Goal: Transaction & Acquisition: Purchase product/service

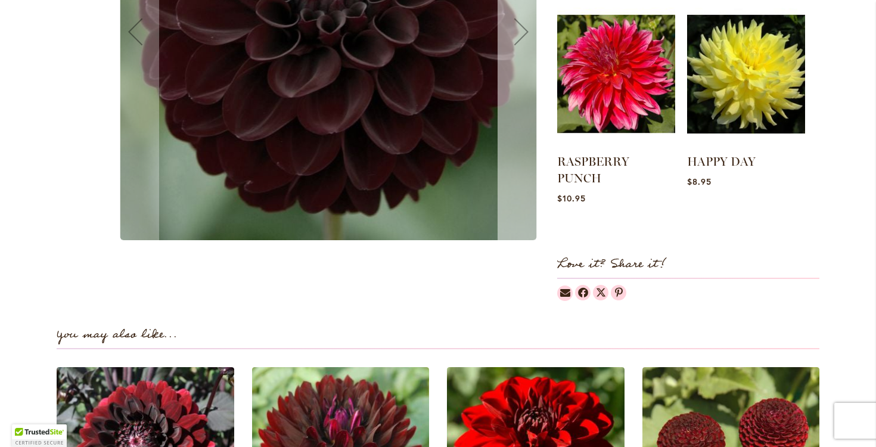
scroll to position [548, 0]
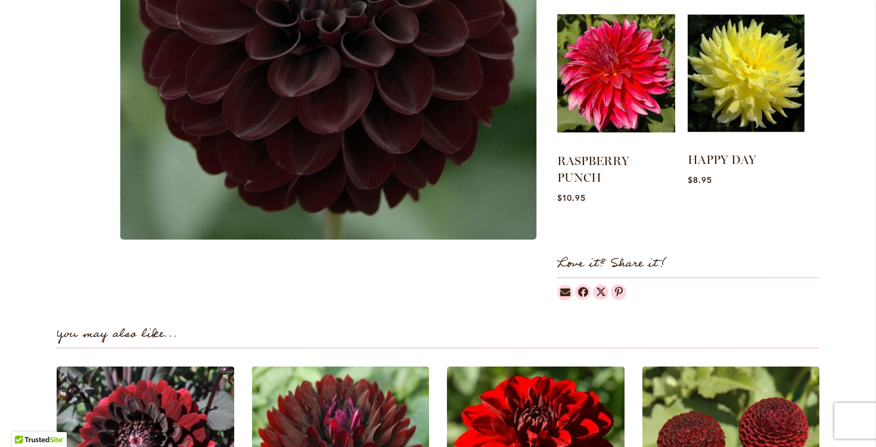
click at [738, 78] on img at bounding box center [745, 73] width 117 height 146
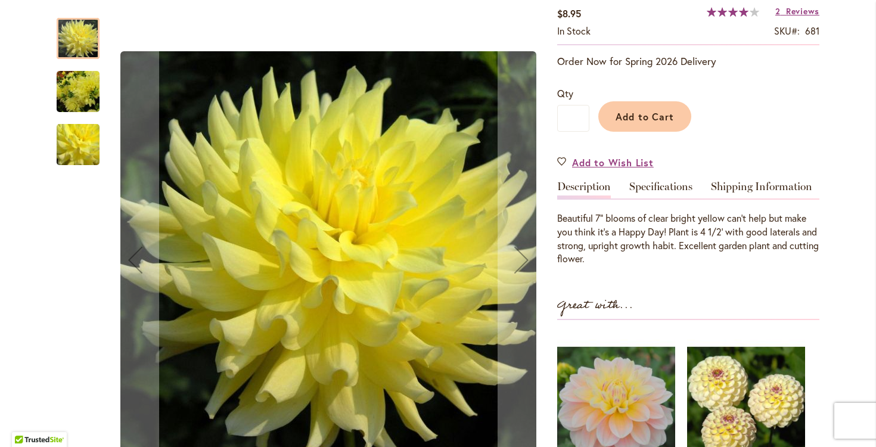
scroll to position [216, 0]
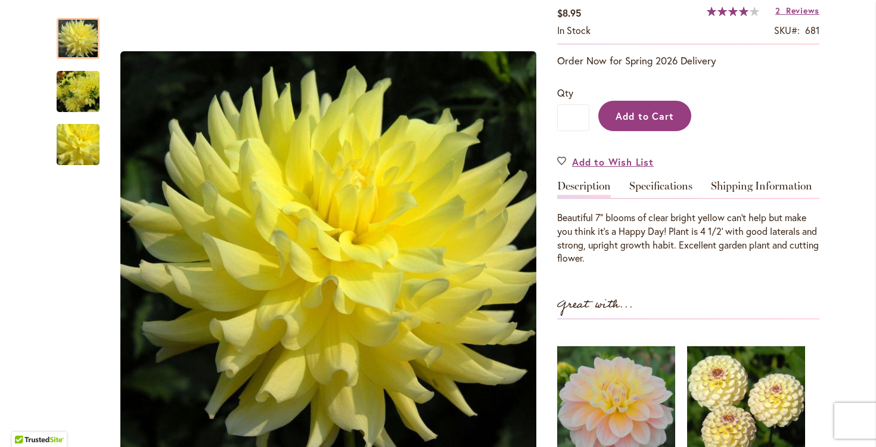
click at [646, 122] on span "Add to Cart" at bounding box center [644, 116] width 59 height 13
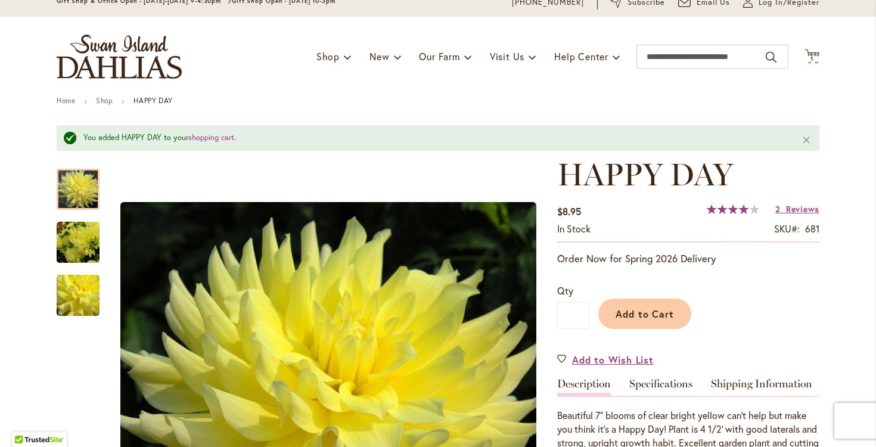
scroll to position [44, 0]
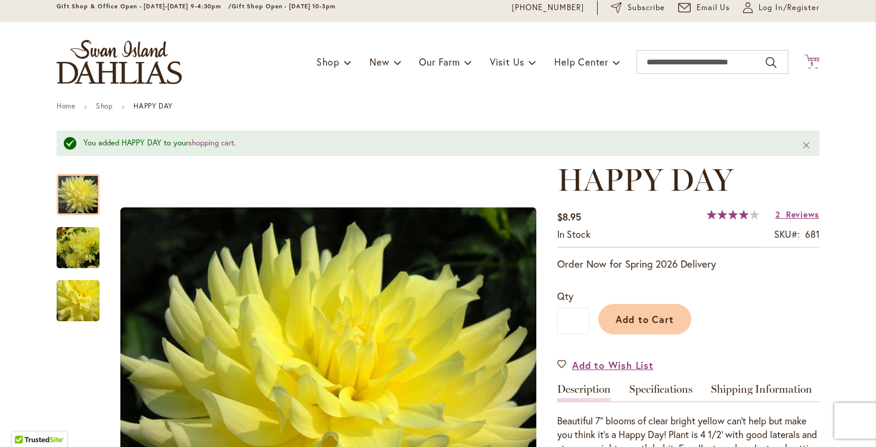
click at [814, 62] on span "1 1 items" at bounding box center [812, 64] width 12 height 6
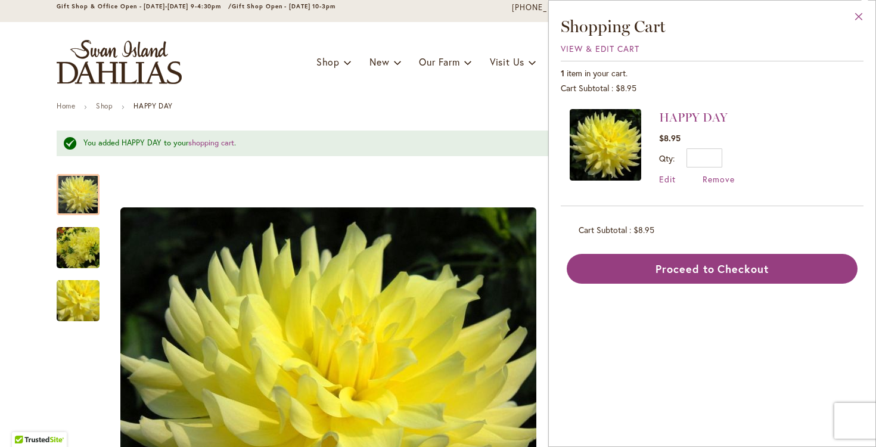
click at [860, 17] on button "Close" at bounding box center [858, 20] width 33 height 38
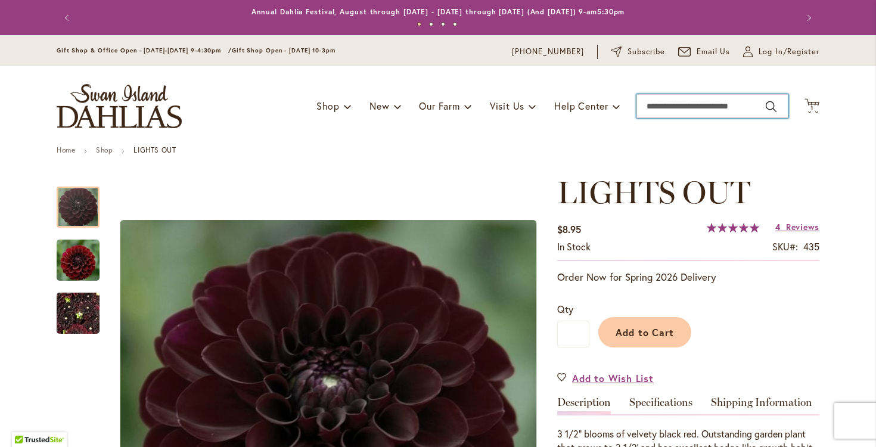
click at [659, 103] on input "Search" at bounding box center [712, 106] width 152 height 24
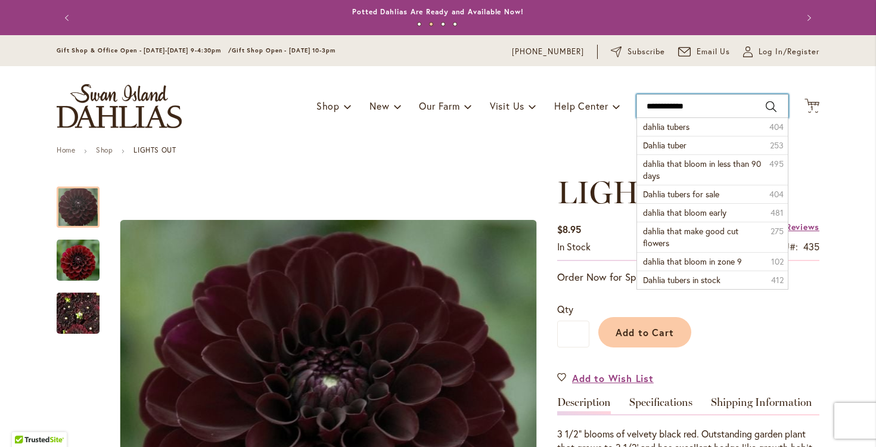
type input "**********"
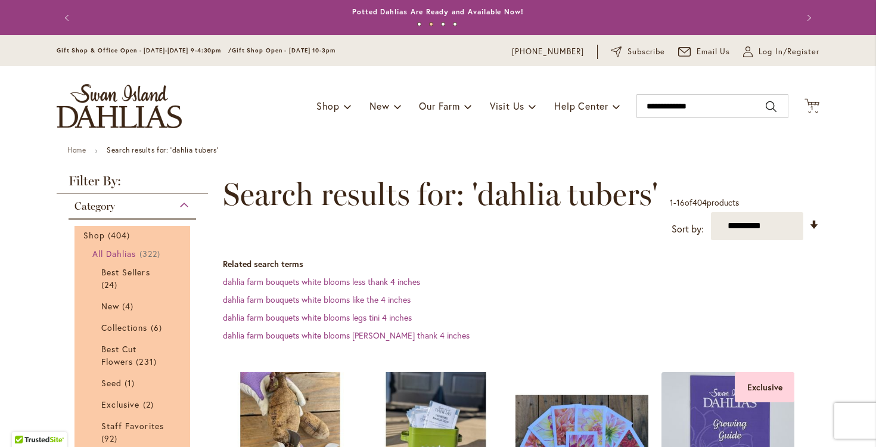
click at [127, 257] on span "All Dahlias" at bounding box center [114, 253] width 44 height 11
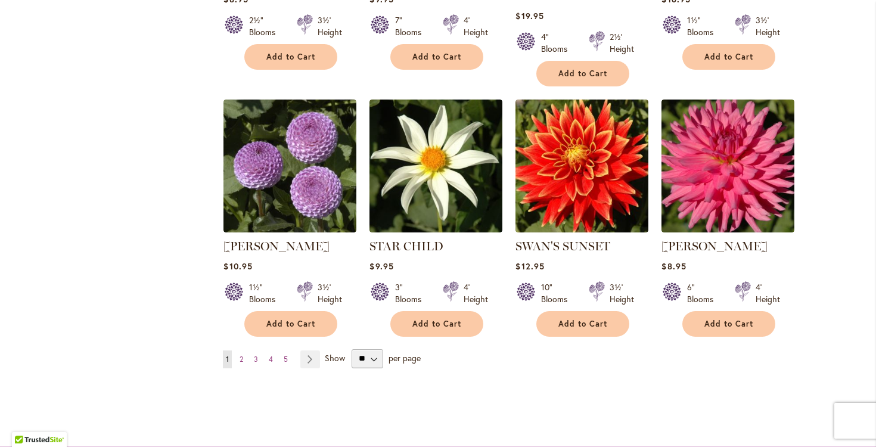
scroll to position [1113, 0]
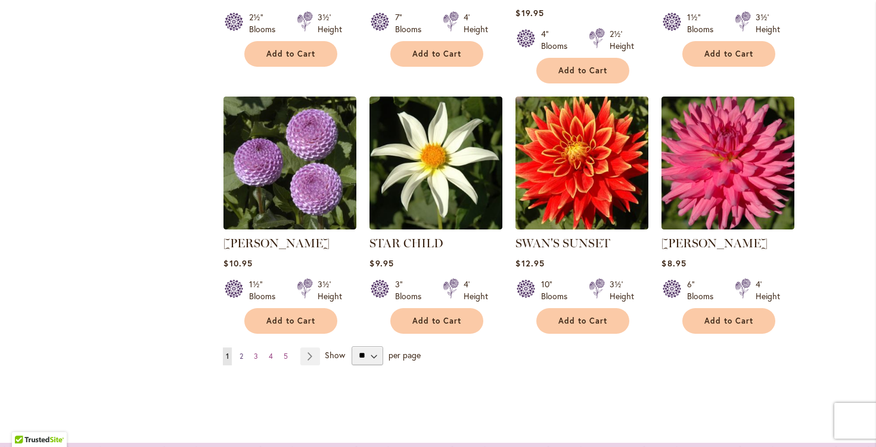
click at [242, 351] on span "2" at bounding box center [241, 355] width 4 height 9
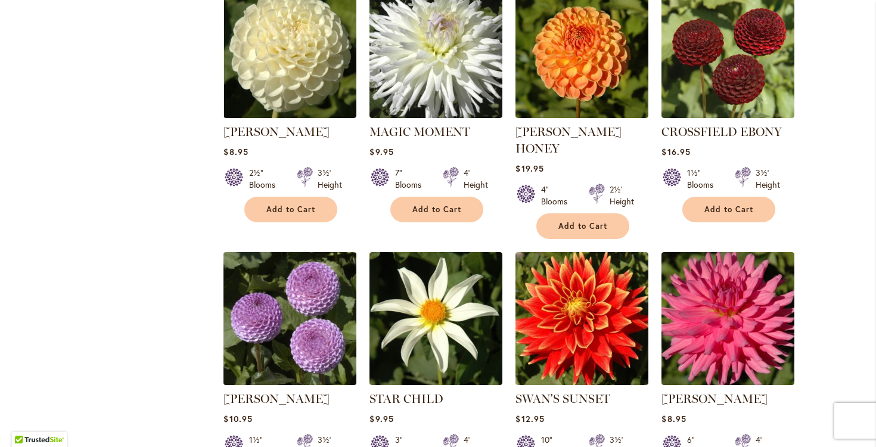
scroll to position [960, 0]
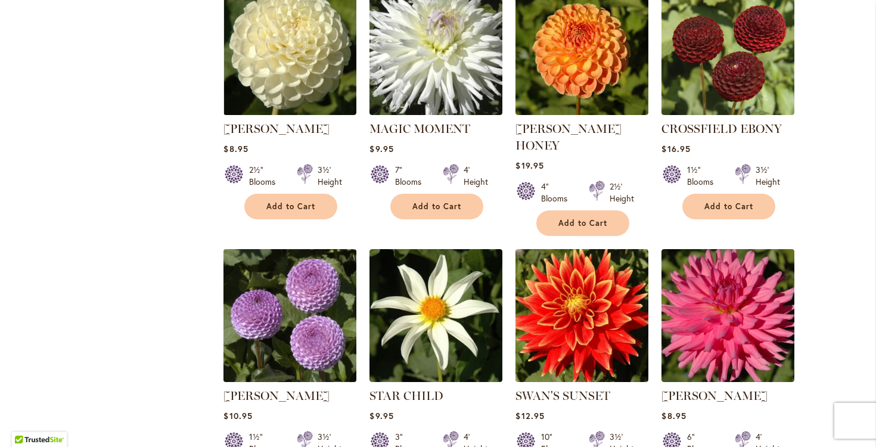
click at [317, 332] on img at bounding box center [289, 314] width 139 height 139
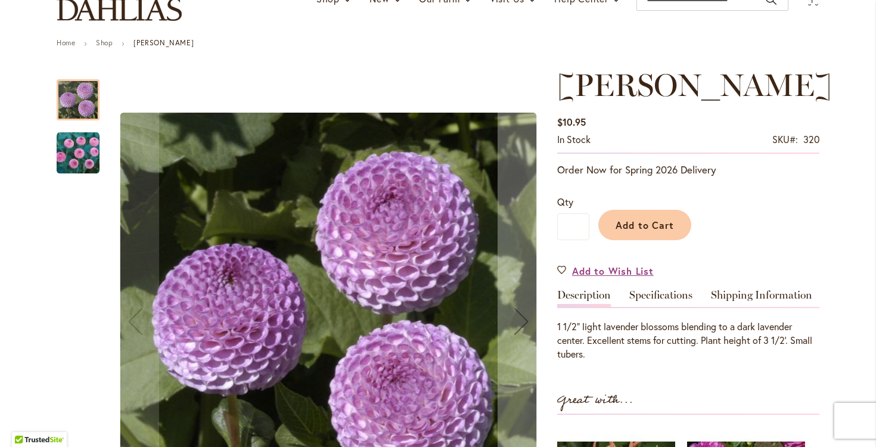
scroll to position [109, 0]
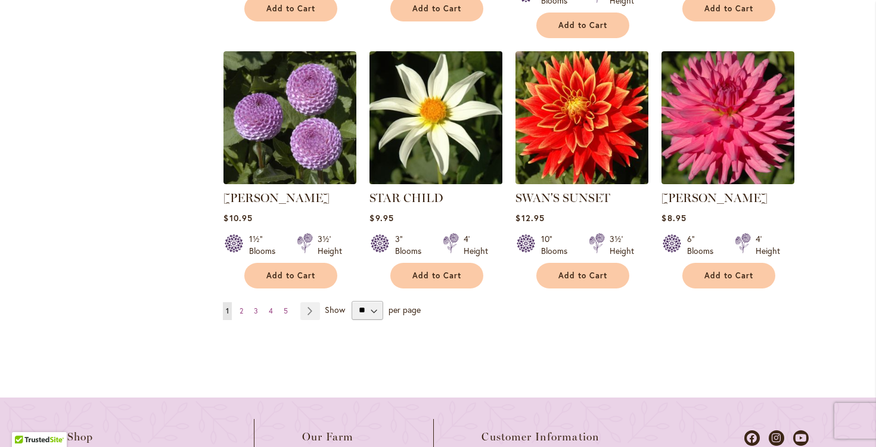
scroll to position [1162, 0]
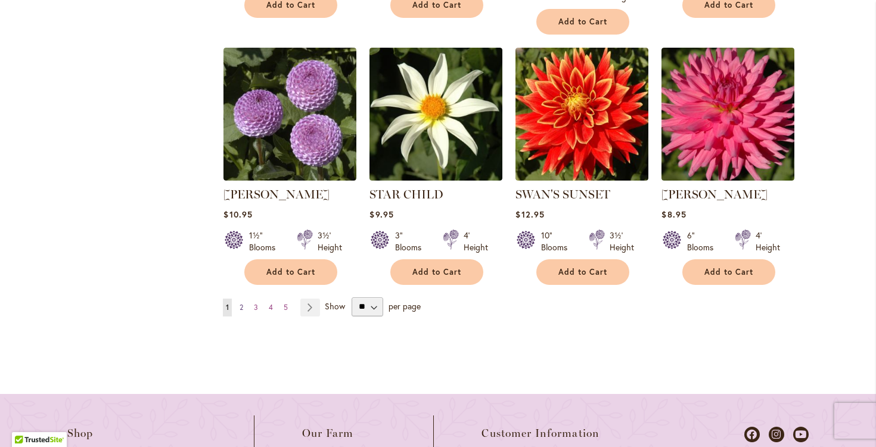
click at [240, 303] on span "2" at bounding box center [241, 307] width 4 height 9
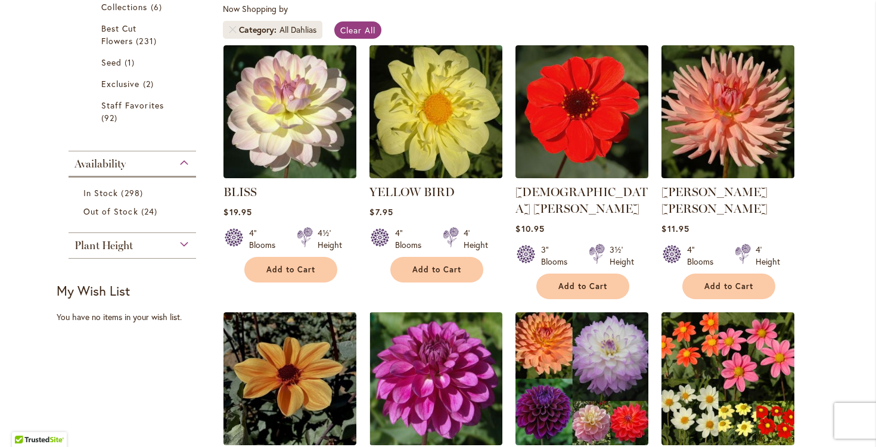
scroll to position [369, 0]
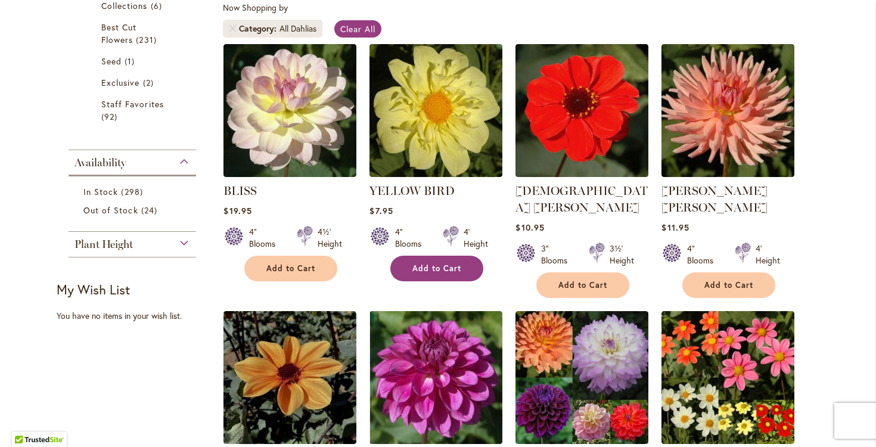
click at [448, 273] on span "Add to Cart" at bounding box center [436, 268] width 49 height 10
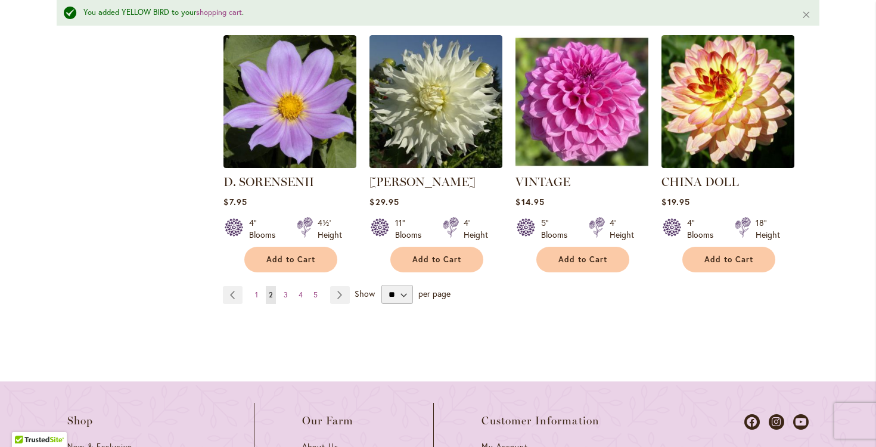
scroll to position [1222, 0]
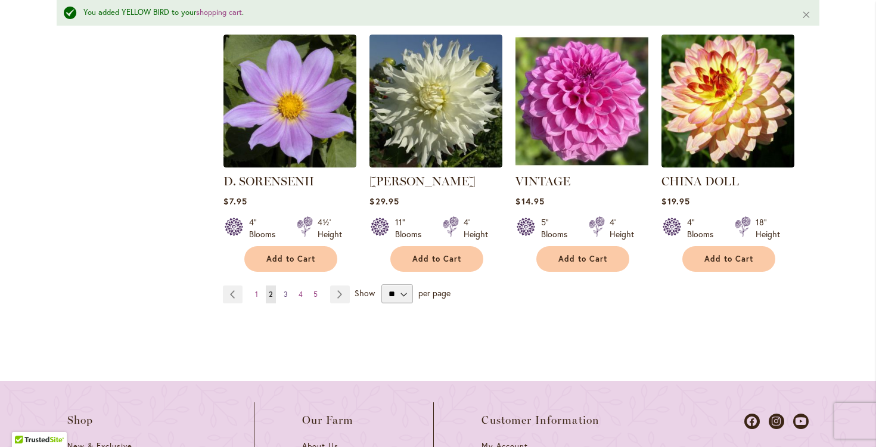
click at [287, 290] on span "3" at bounding box center [286, 294] width 4 height 9
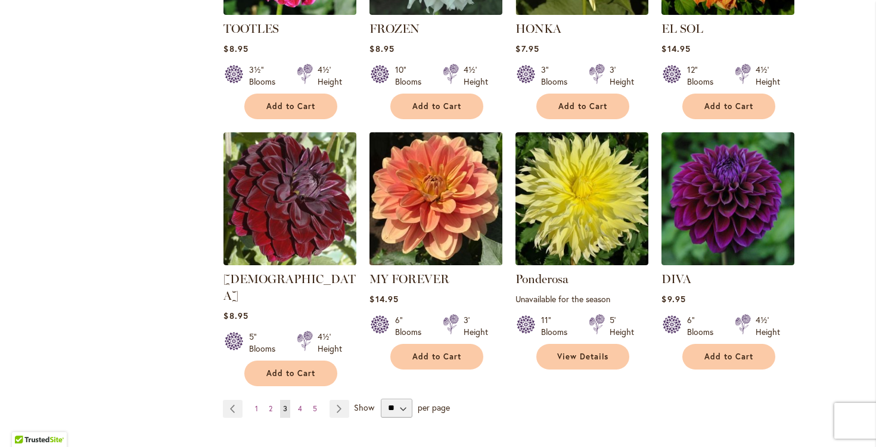
scroll to position [1059, 0]
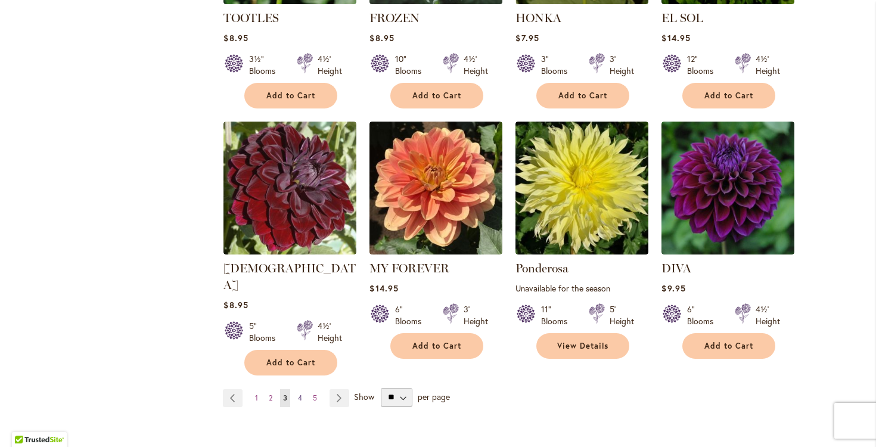
click at [299, 393] on span "4" at bounding box center [300, 397] width 4 height 9
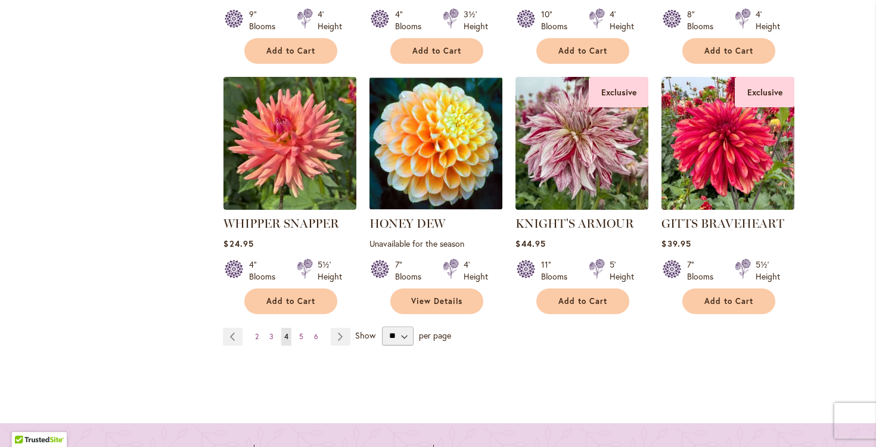
scroll to position [1102, 0]
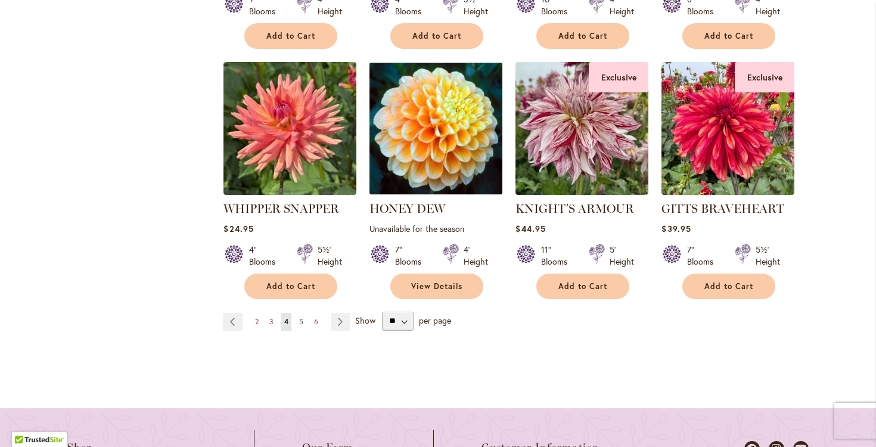
click at [302, 326] on span "5" at bounding box center [301, 321] width 4 height 9
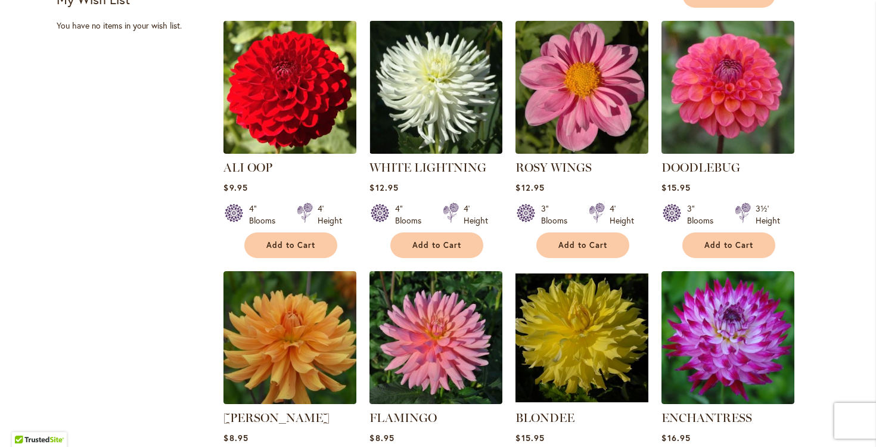
scroll to position [661, 0]
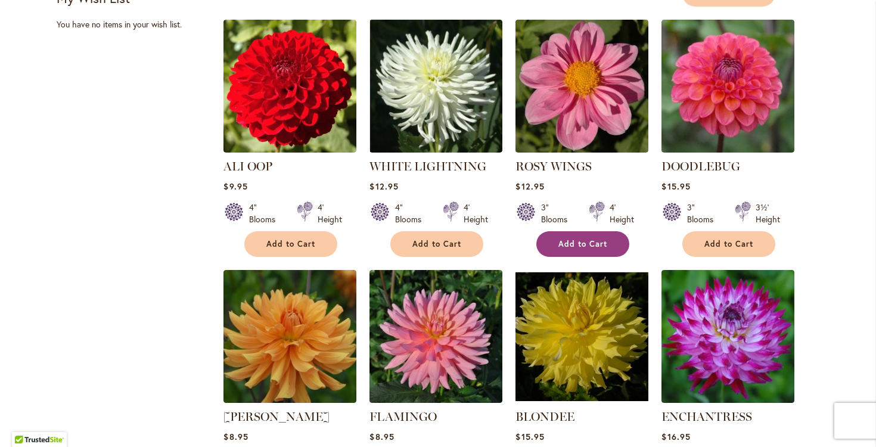
click at [580, 249] on span "Add to Cart" at bounding box center [582, 244] width 49 height 10
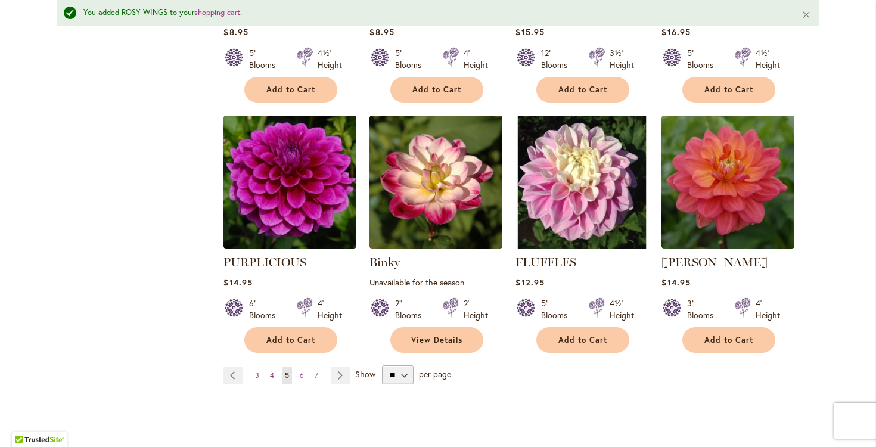
scroll to position [1098, 0]
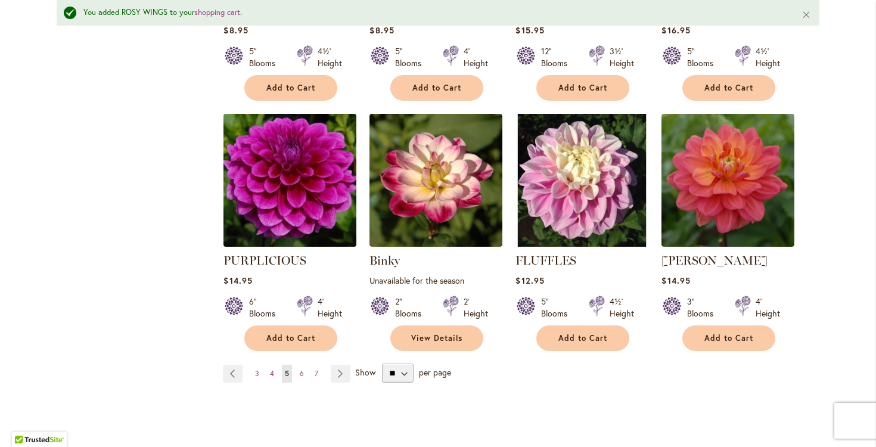
click at [293, 188] on img at bounding box center [289, 180] width 139 height 139
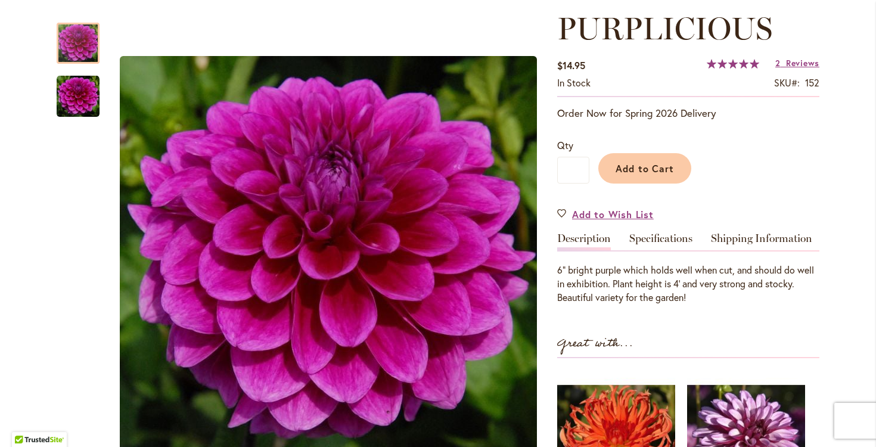
scroll to position [166, 0]
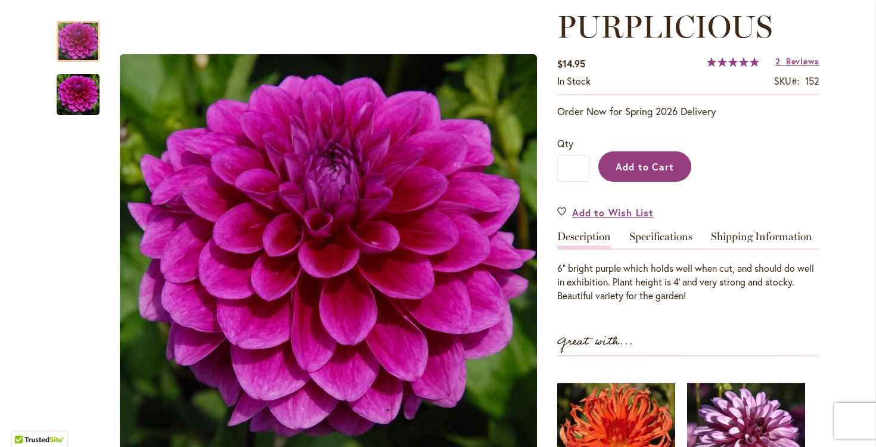
click at [656, 173] on span "Add to Cart" at bounding box center [644, 166] width 59 height 13
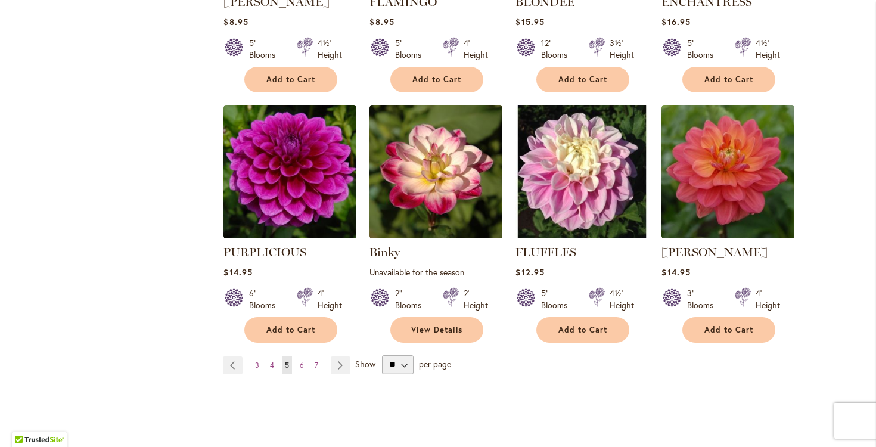
scroll to position [1076, 0]
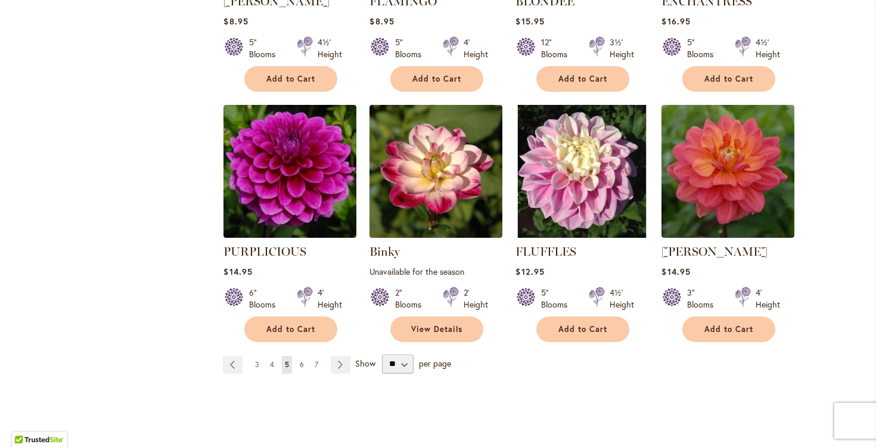
click at [300, 369] on span "6" at bounding box center [302, 364] width 4 height 9
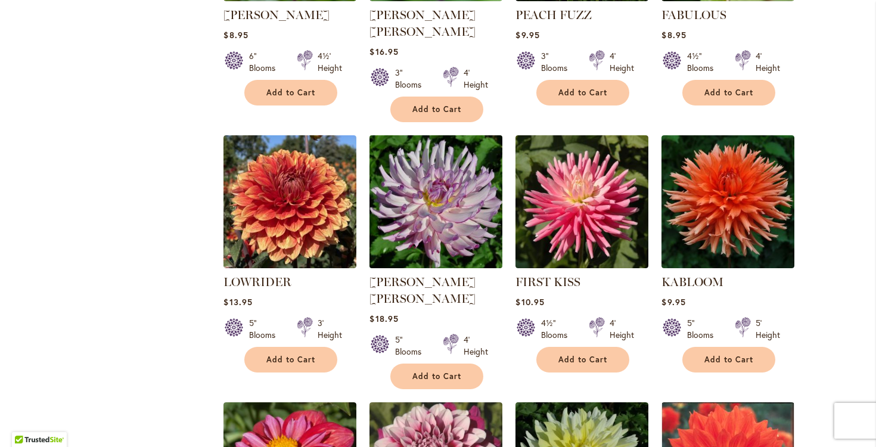
scroll to position [797, 0]
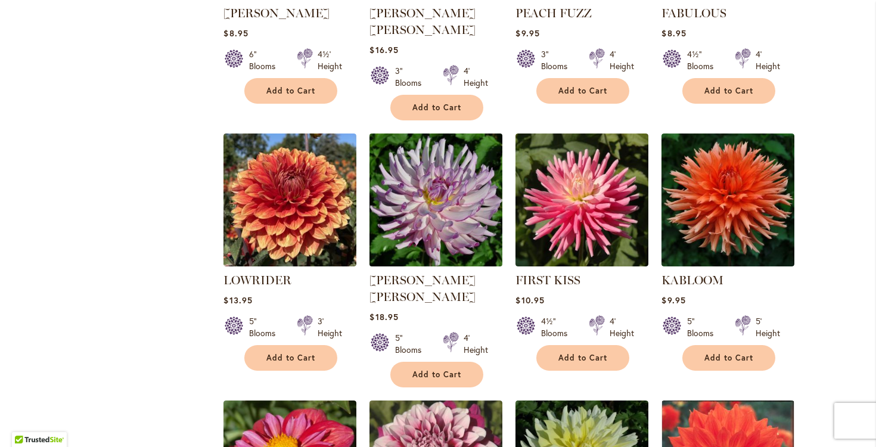
click at [447, 212] on img at bounding box center [435, 199] width 139 height 139
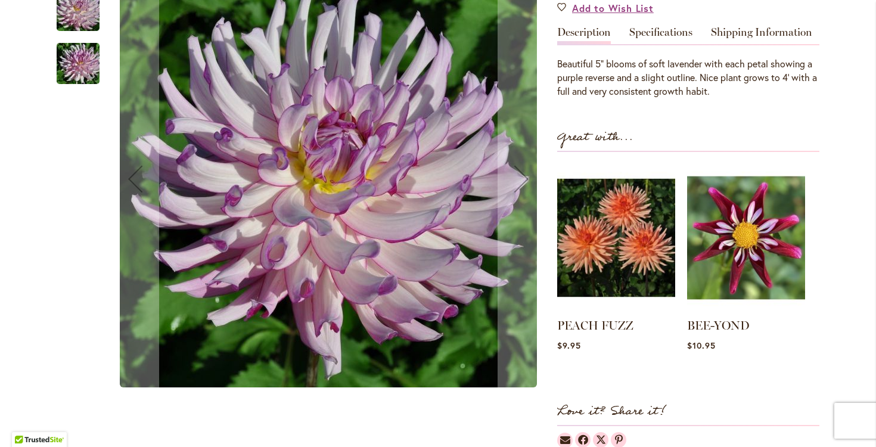
scroll to position [411, 0]
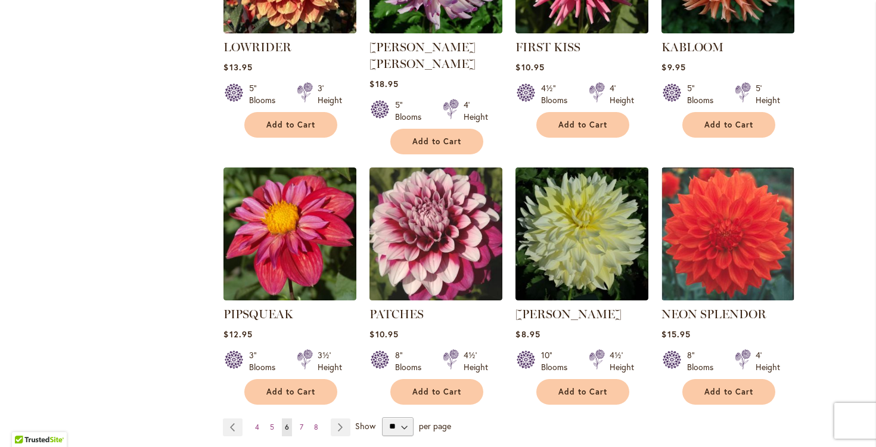
scroll to position [1035, 0]
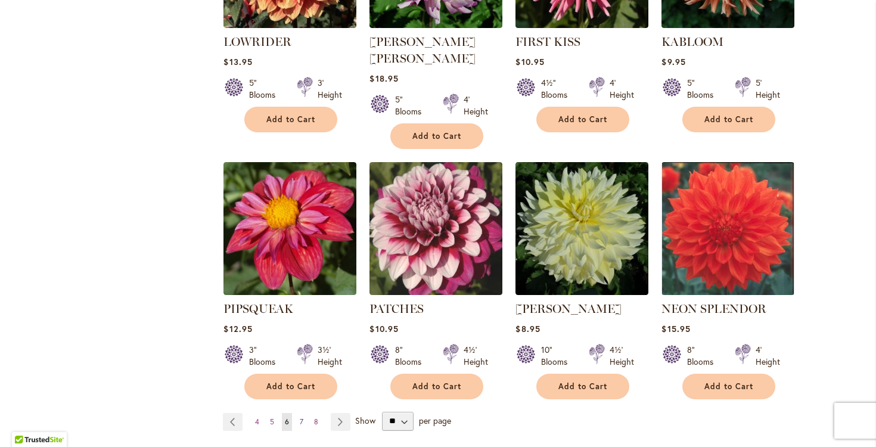
click at [303, 417] on span "7" at bounding box center [302, 421] width 4 height 9
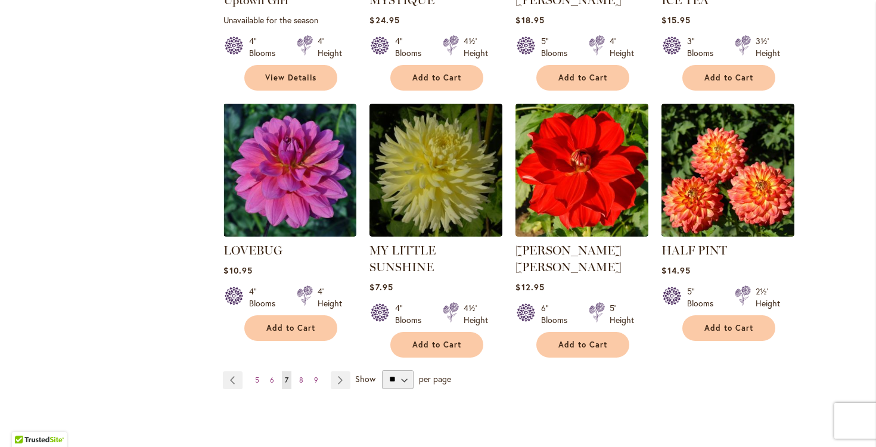
scroll to position [1063, 0]
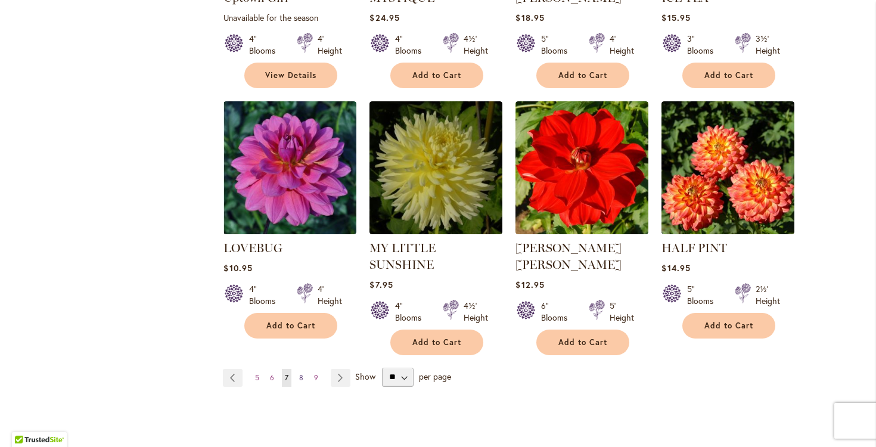
click at [300, 373] on span "8" at bounding box center [301, 377] width 4 height 9
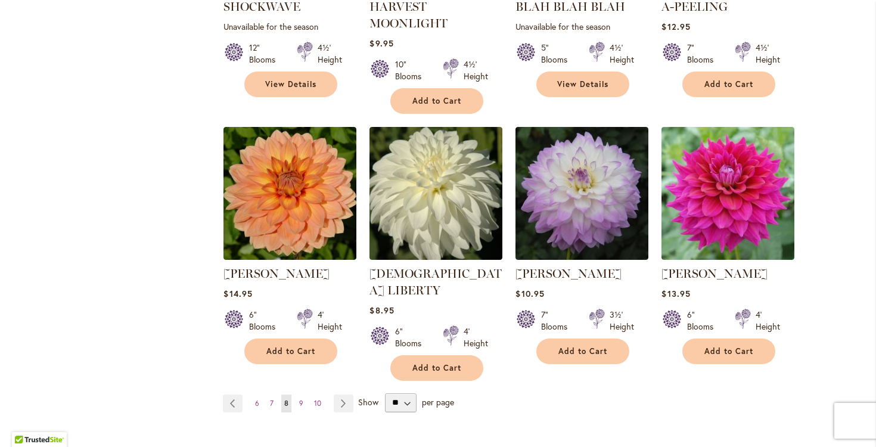
scroll to position [1072, 0]
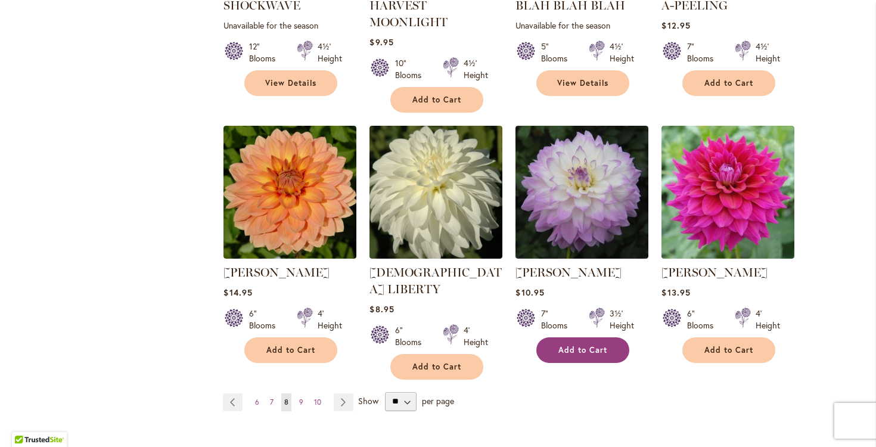
click at [579, 345] on span "Add to Cart" at bounding box center [582, 350] width 49 height 10
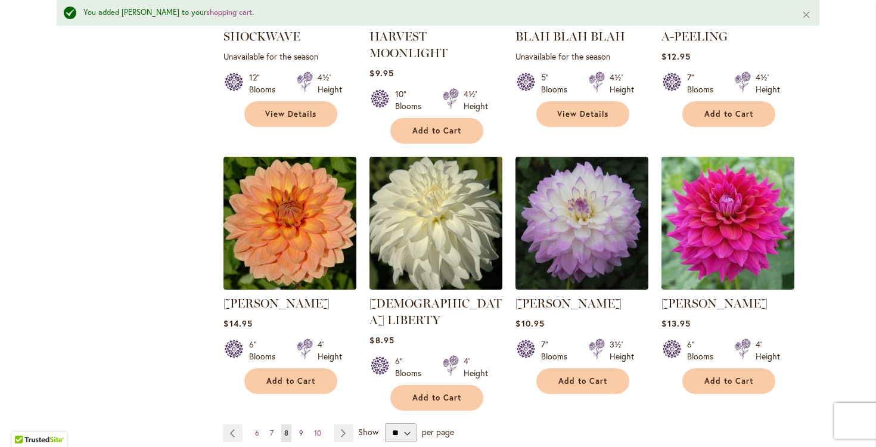
click at [301, 428] on span "9" at bounding box center [301, 432] width 4 height 9
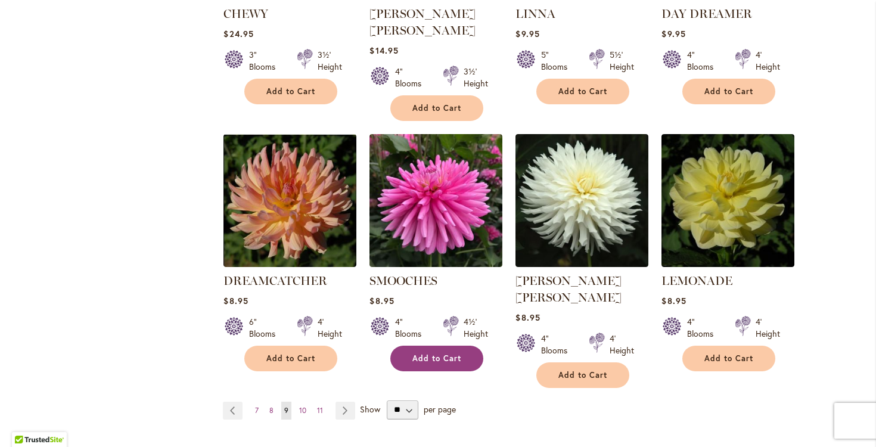
scroll to position [1048, 0]
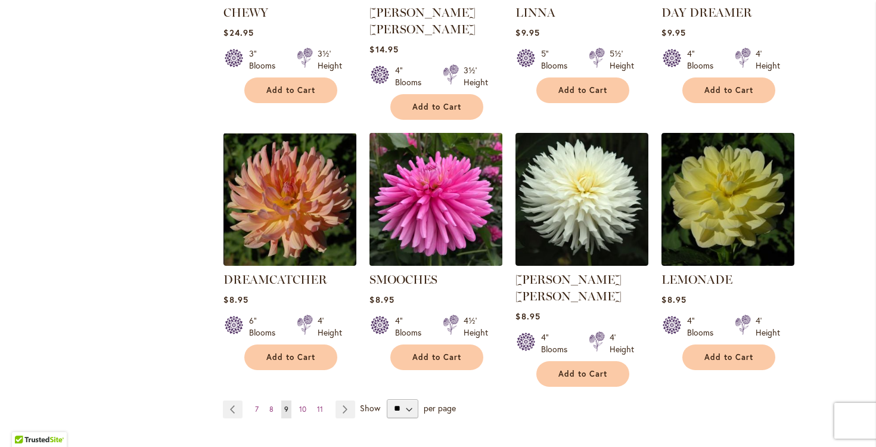
click at [444, 229] on img at bounding box center [435, 198] width 139 height 139
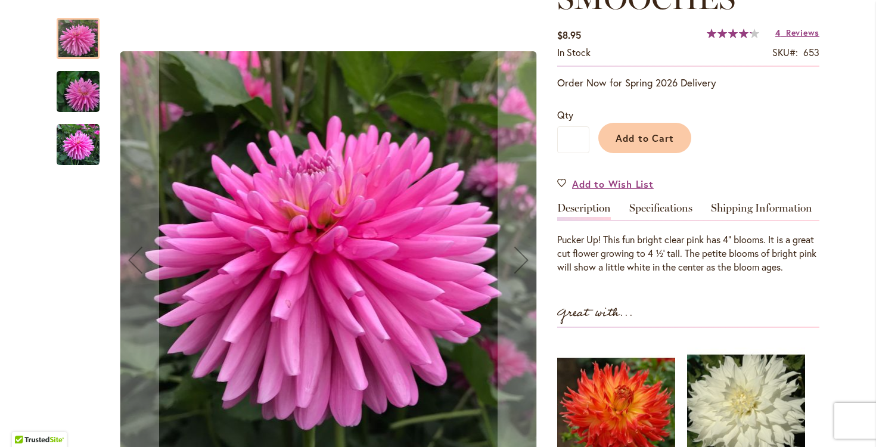
scroll to position [197, 0]
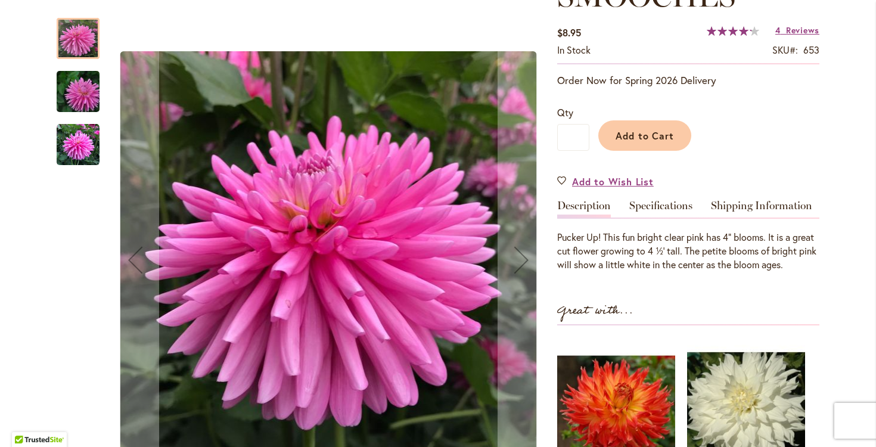
click at [85, 94] on img "SMOOCHES" at bounding box center [78, 91] width 86 height 57
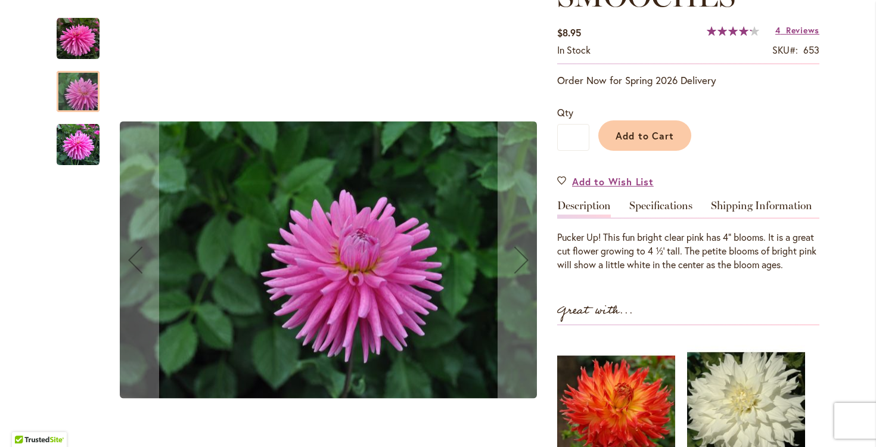
click at [80, 142] on img "SMOOCHES" at bounding box center [78, 144] width 43 height 43
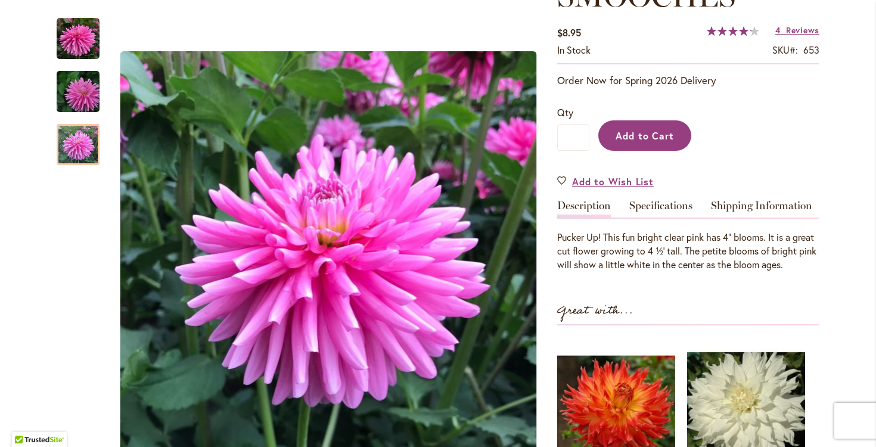
click at [640, 142] on span "Add to Cart" at bounding box center [644, 135] width 59 height 13
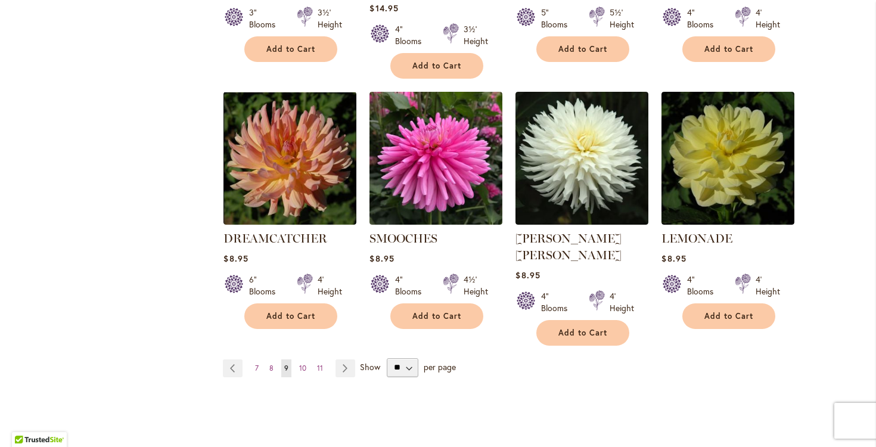
scroll to position [1096, 0]
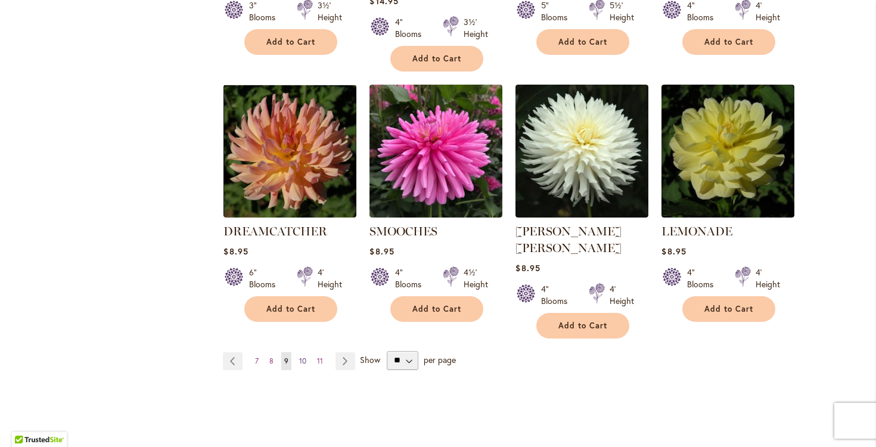
click at [303, 356] on span "10" at bounding box center [302, 360] width 7 height 9
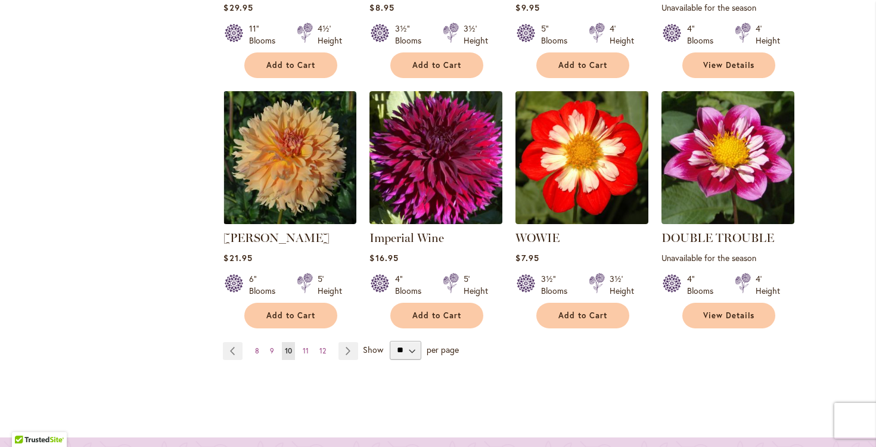
scroll to position [1074, 0]
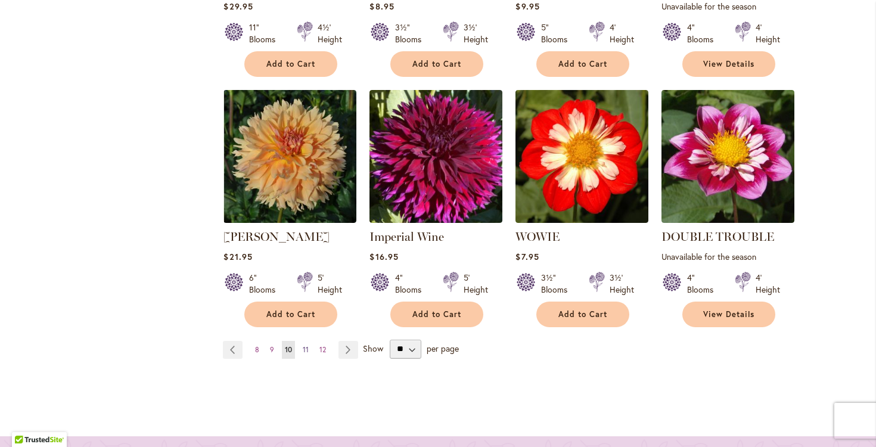
click at [306, 354] on span "11" at bounding box center [306, 349] width 6 height 9
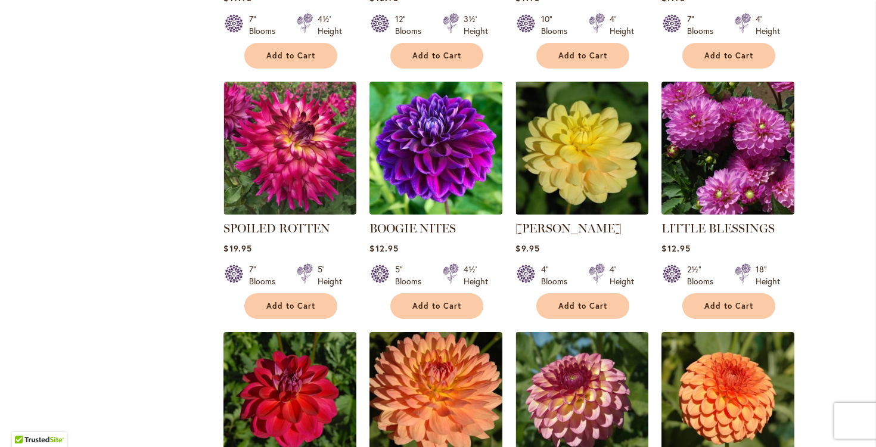
scroll to position [833, 0]
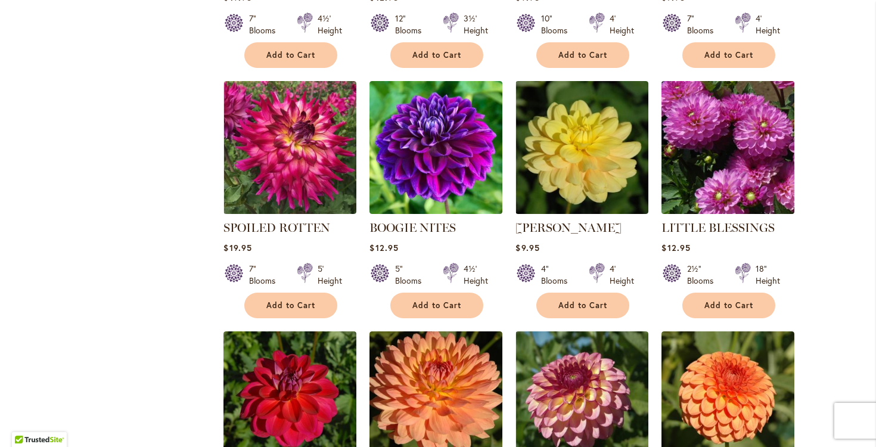
click at [730, 160] on img at bounding box center [727, 146] width 139 height 139
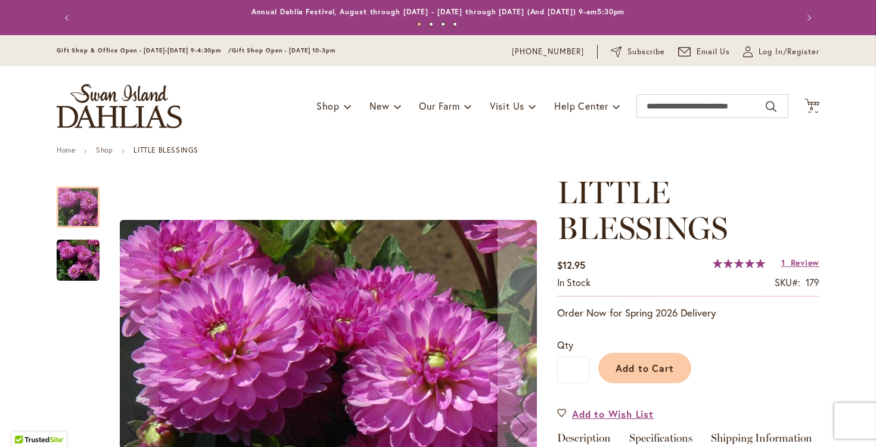
scroll to position [4, 0]
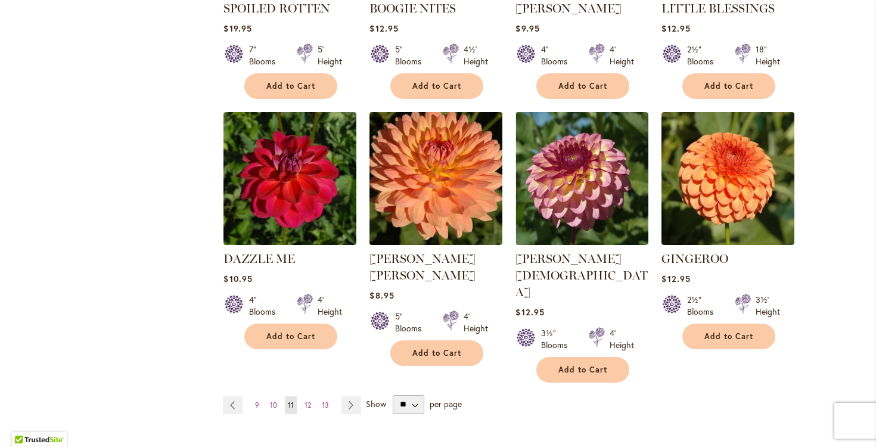
scroll to position [1056, 0]
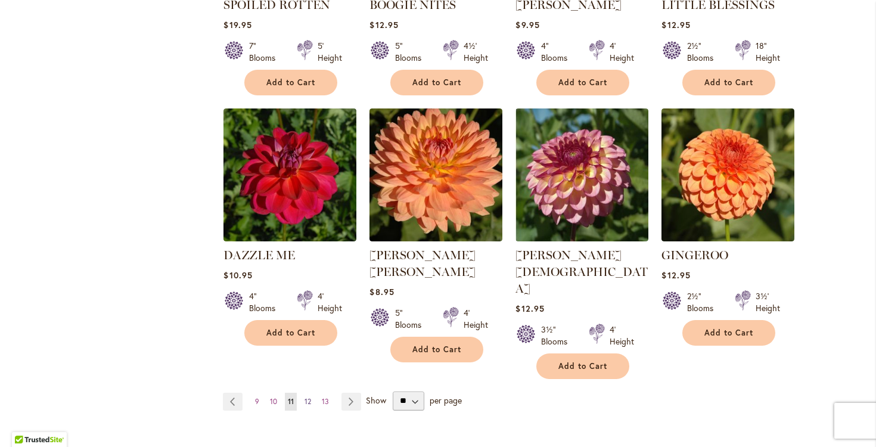
click at [309, 397] on span "12" at bounding box center [307, 401] width 7 height 9
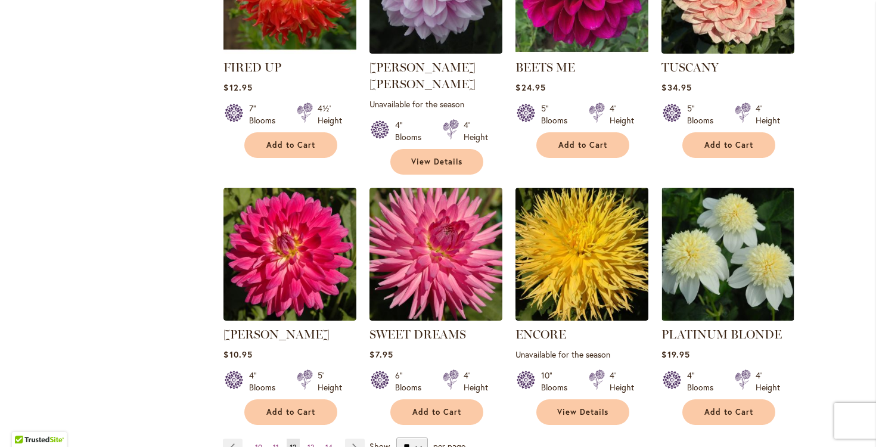
scroll to position [1014, 0]
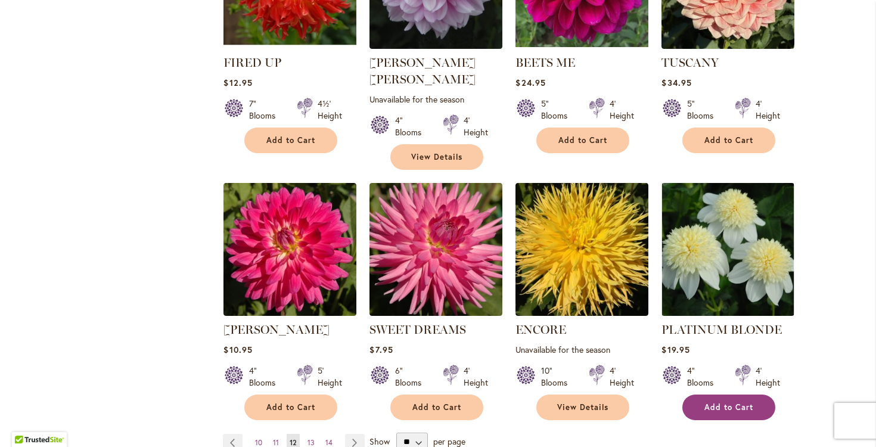
click at [726, 402] on span "Add to Cart" at bounding box center [728, 407] width 49 height 10
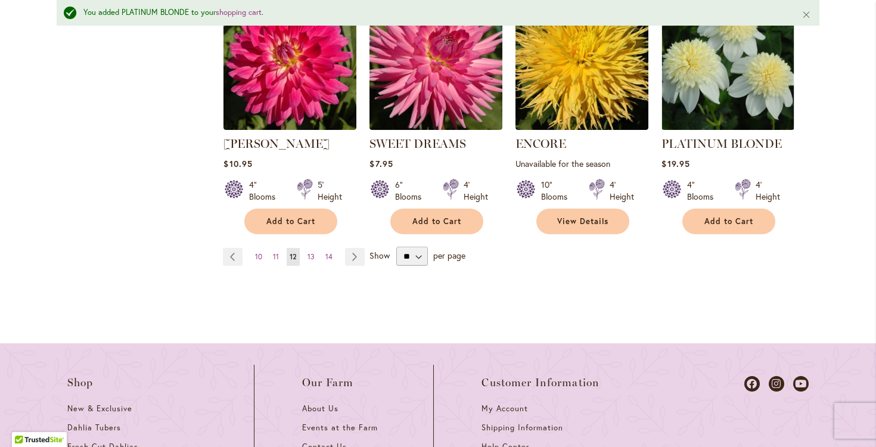
scroll to position [1237, 0]
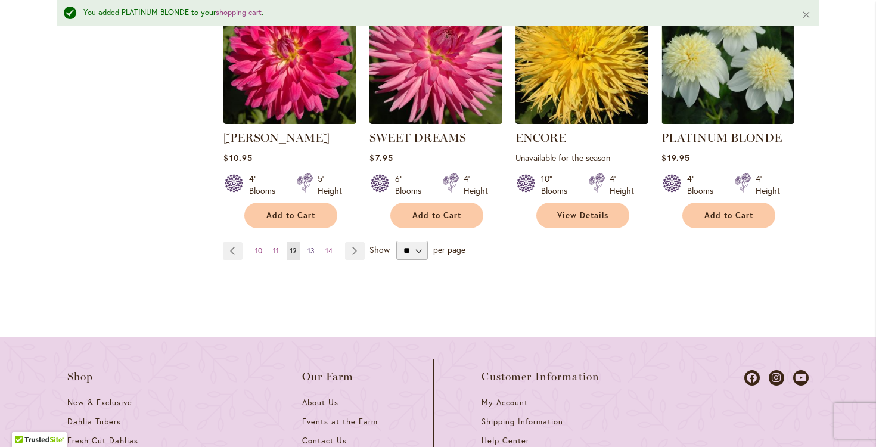
click at [312, 246] on span "13" at bounding box center [310, 250] width 7 height 9
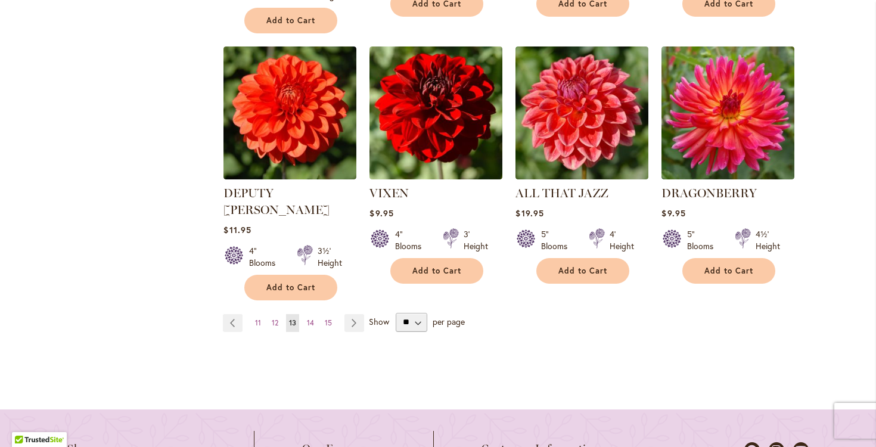
scroll to position [1135, 0]
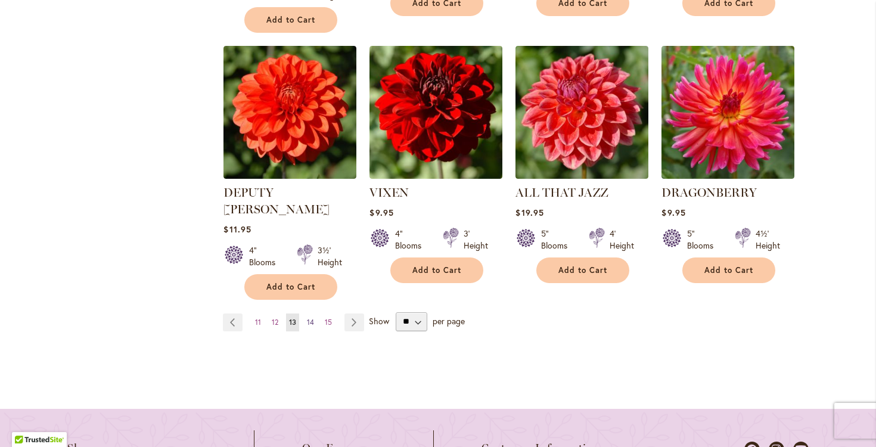
click at [310, 318] on span "14" at bounding box center [310, 322] width 7 height 9
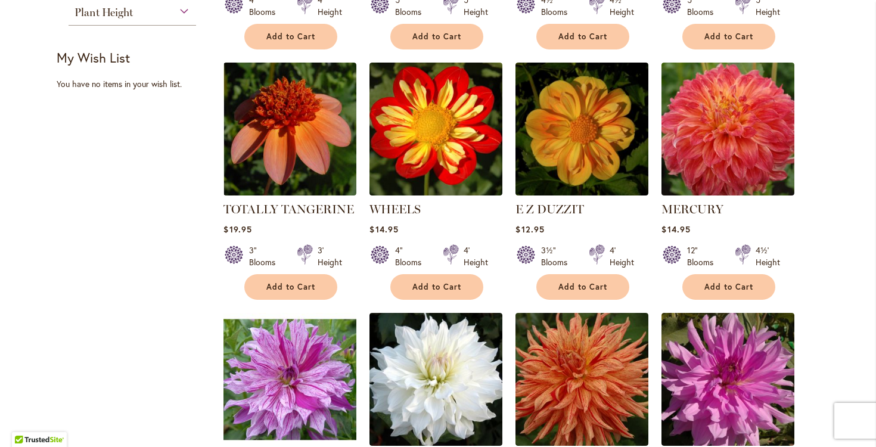
scroll to position [604, 0]
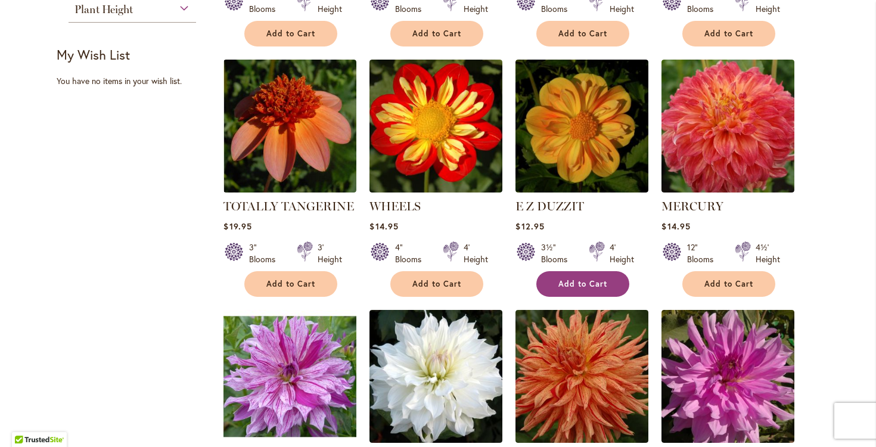
click at [577, 289] on span "Add to Cart" at bounding box center [582, 284] width 49 height 10
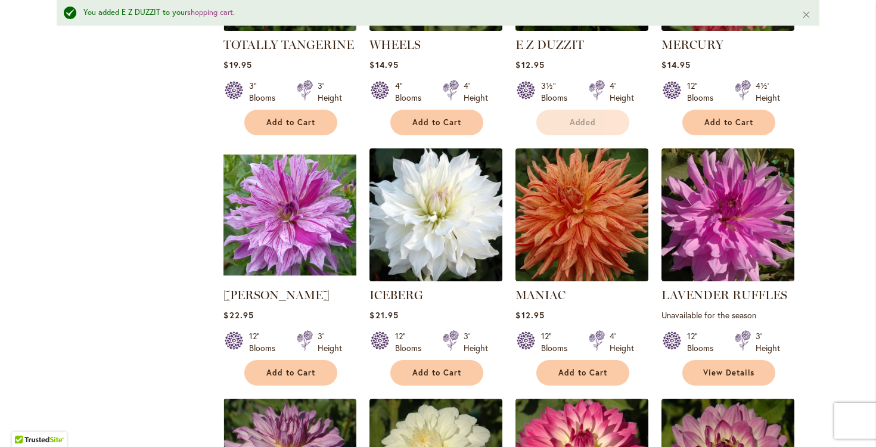
scroll to position [799, 0]
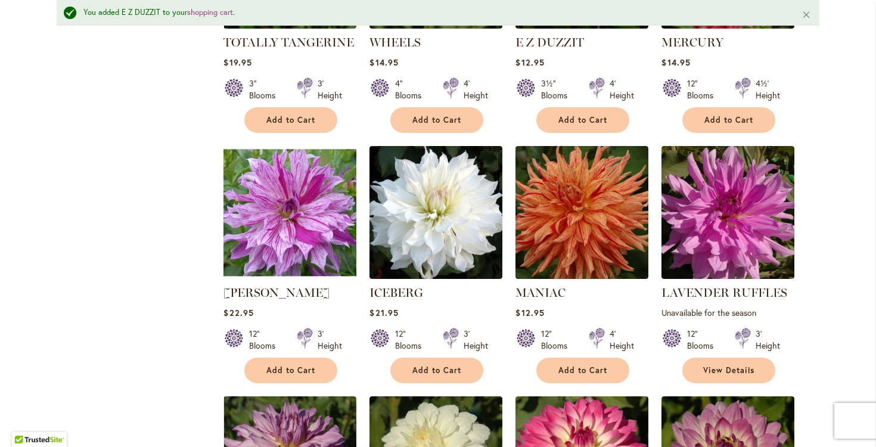
click at [306, 242] on img at bounding box center [289, 212] width 139 height 139
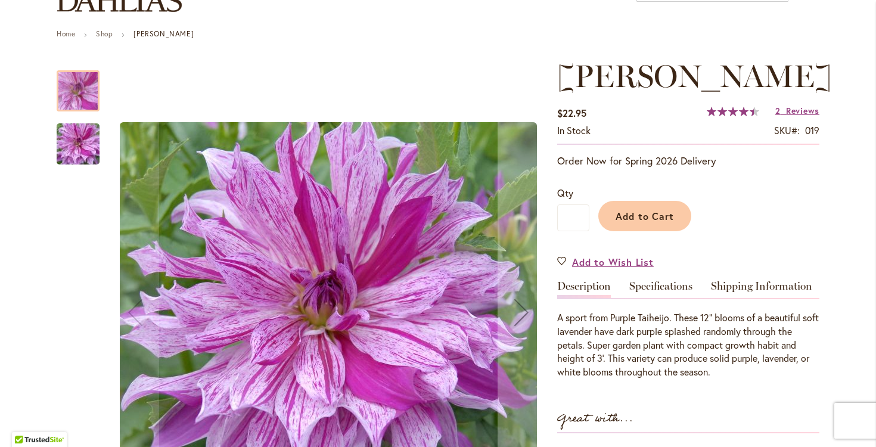
scroll to position [128, 0]
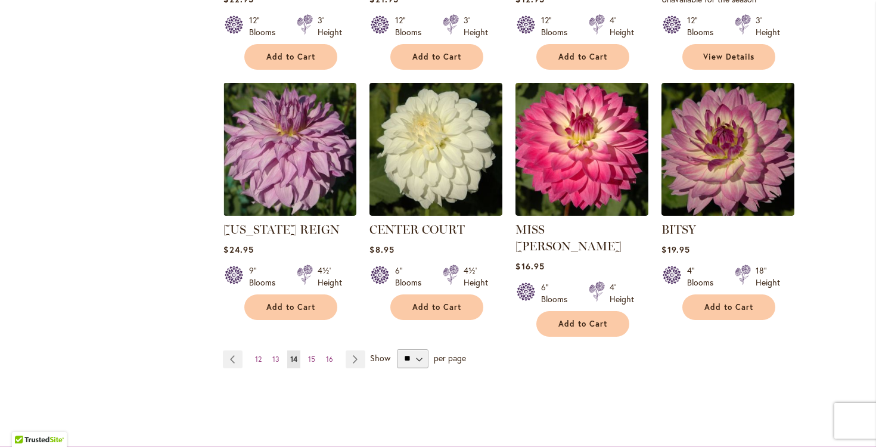
scroll to position [1082, 0]
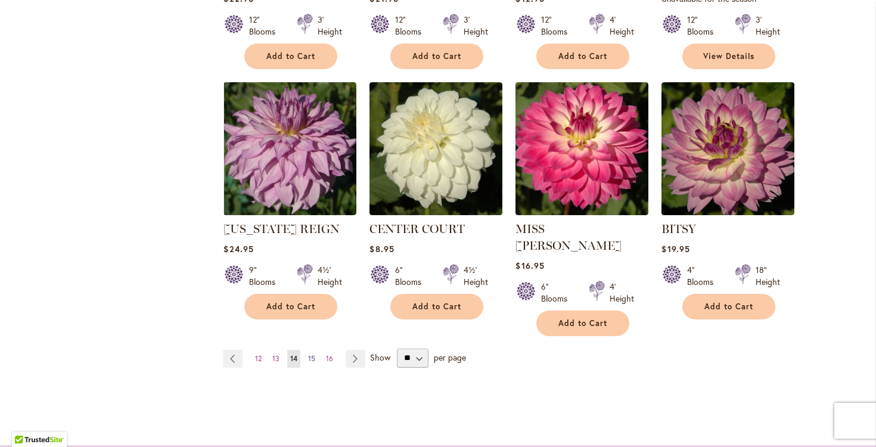
click at [312, 354] on span "15" at bounding box center [311, 358] width 7 height 9
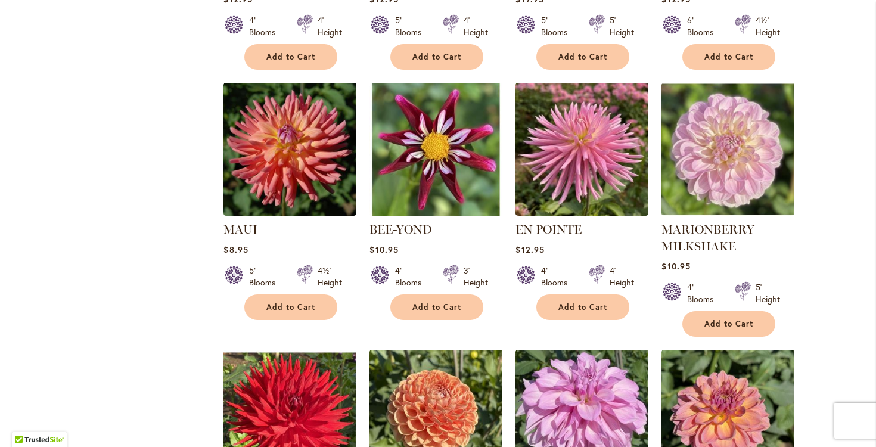
scroll to position [860, 0]
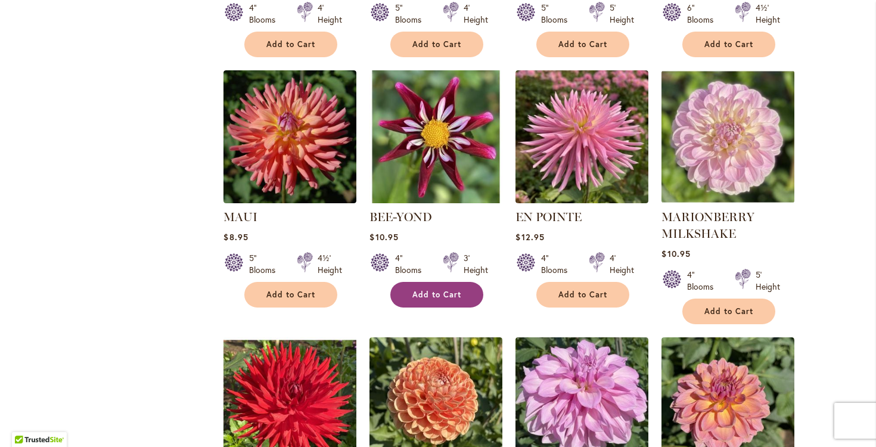
click at [436, 290] on span "Add to Cart" at bounding box center [436, 295] width 49 height 10
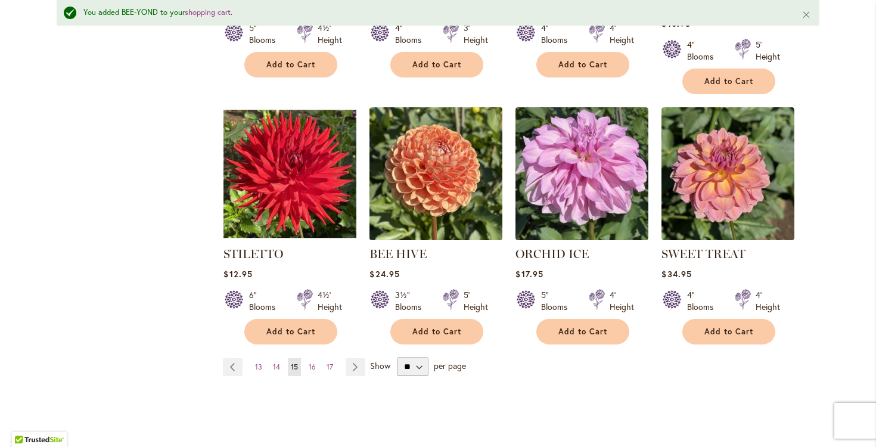
scroll to position [1123, 0]
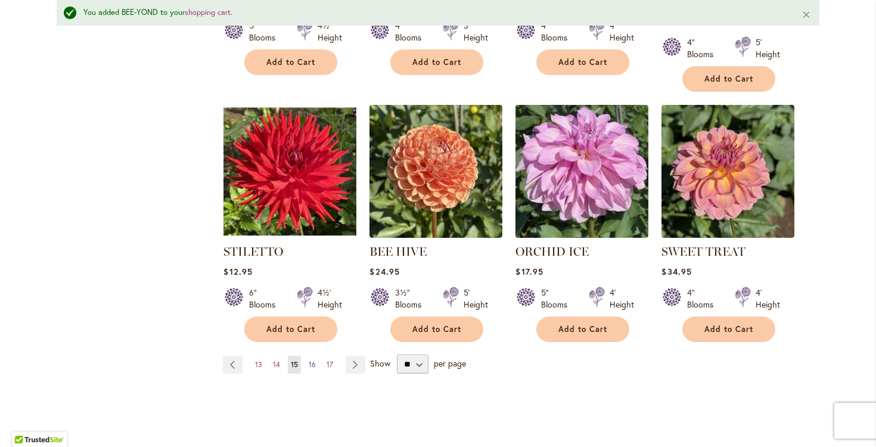
click at [312, 360] on span "16" at bounding box center [312, 364] width 7 height 9
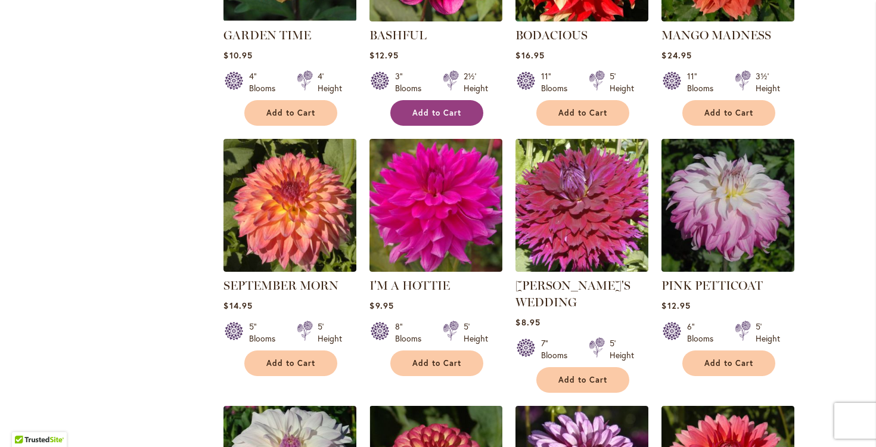
scroll to position [793, 0]
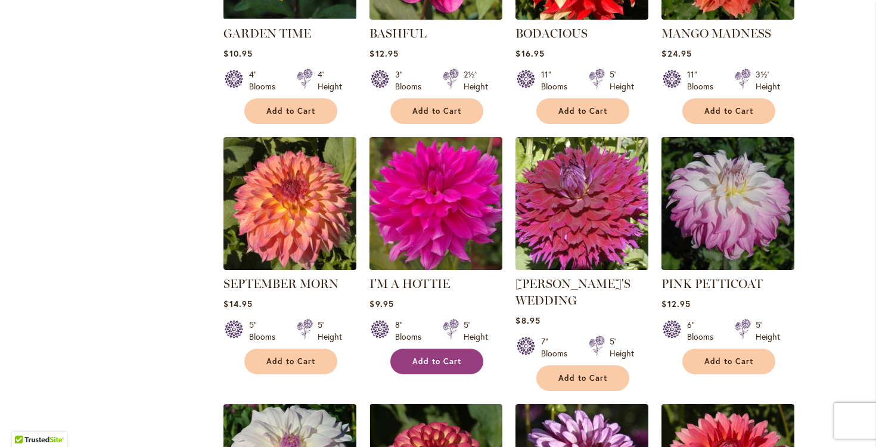
click at [436, 356] on span "Add to Cart" at bounding box center [436, 361] width 49 height 10
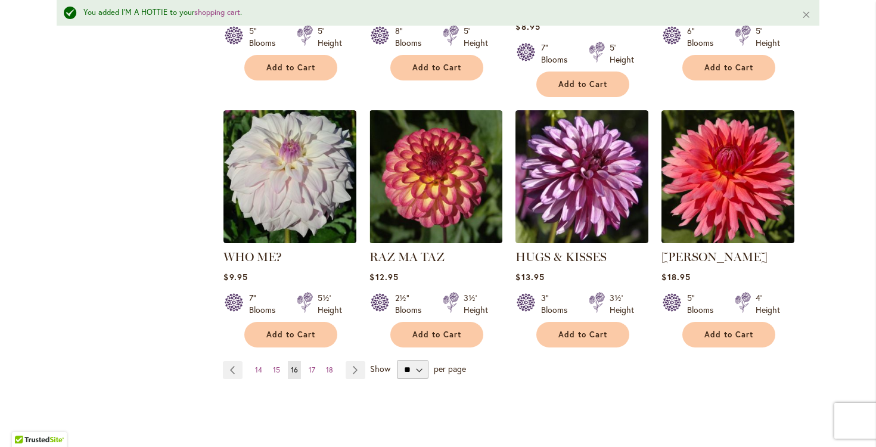
scroll to position [1129, 0]
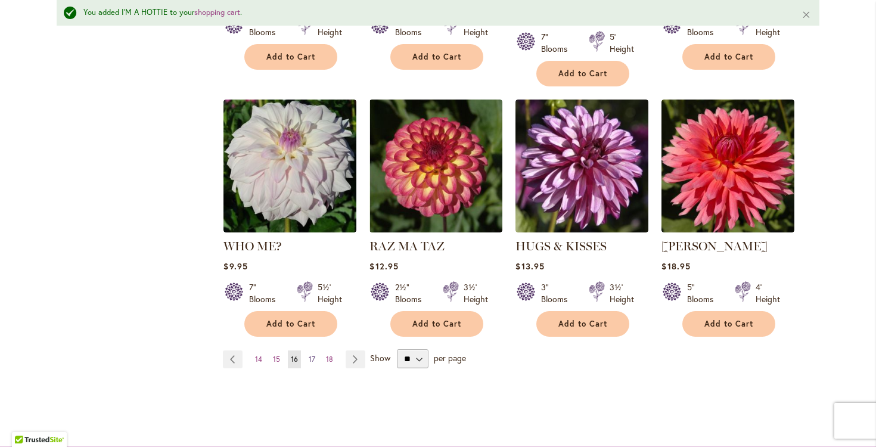
click at [312, 354] on span "17" at bounding box center [312, 358] width 7 height 9
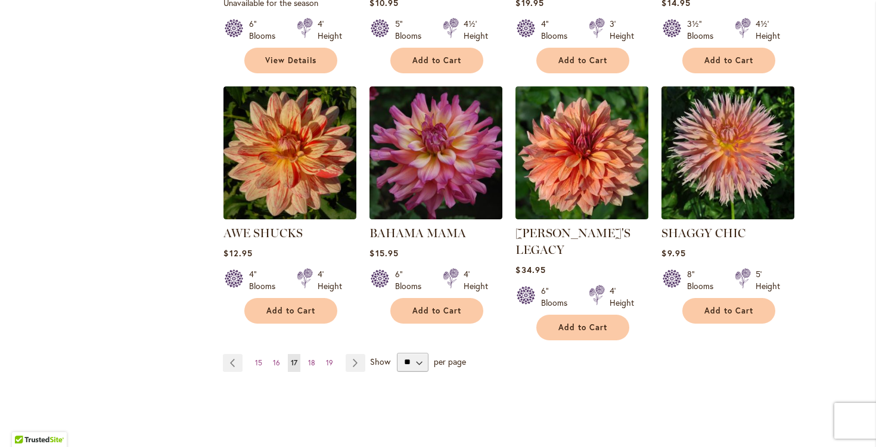
scroll to position [1080, 0]
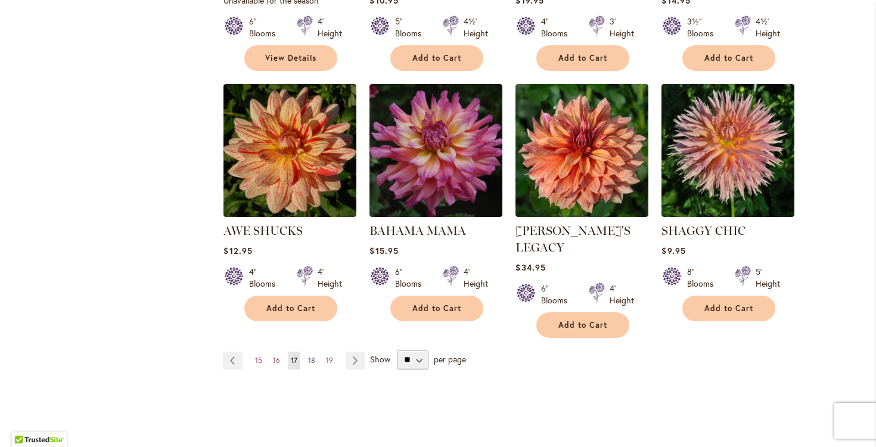
click at [312, 356] on span "18" at bounding box center [311, 360] width 7 height 9
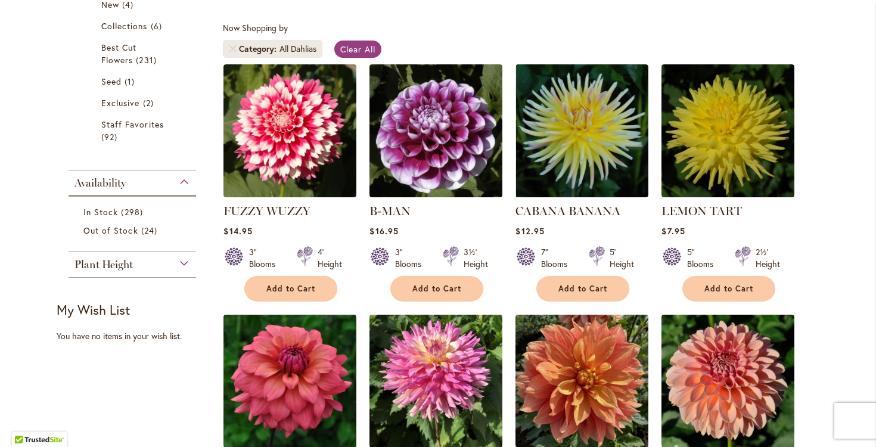
scroll to position [350, 0]
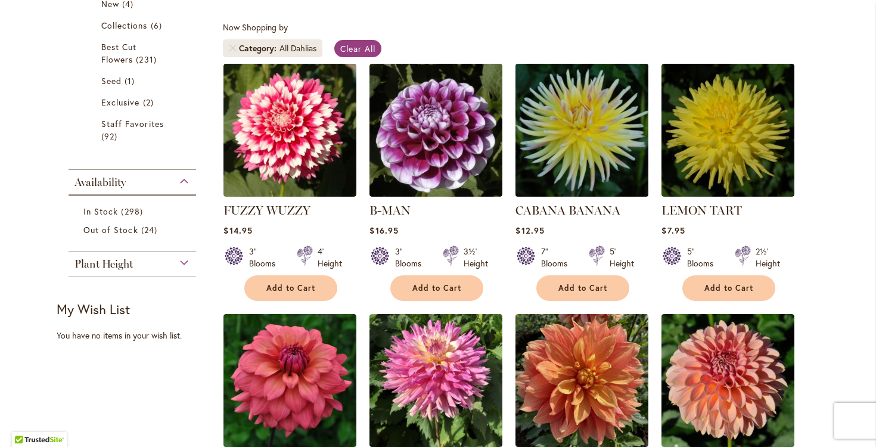
click at [584, 144] on img at bounding box center [581, 129] width 139 height 139
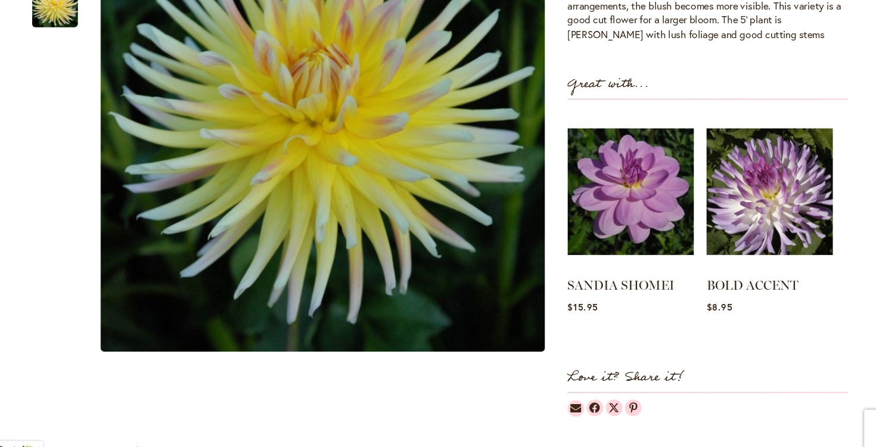
scroll to position [463, 0]
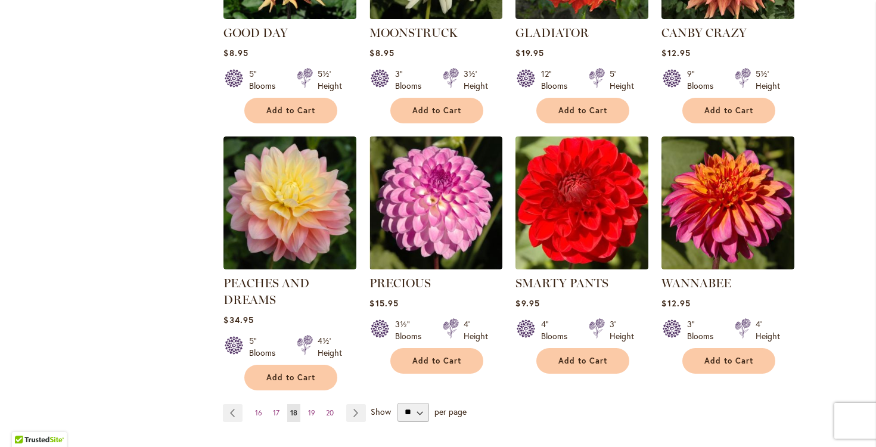
scroll to position [1031, 0]
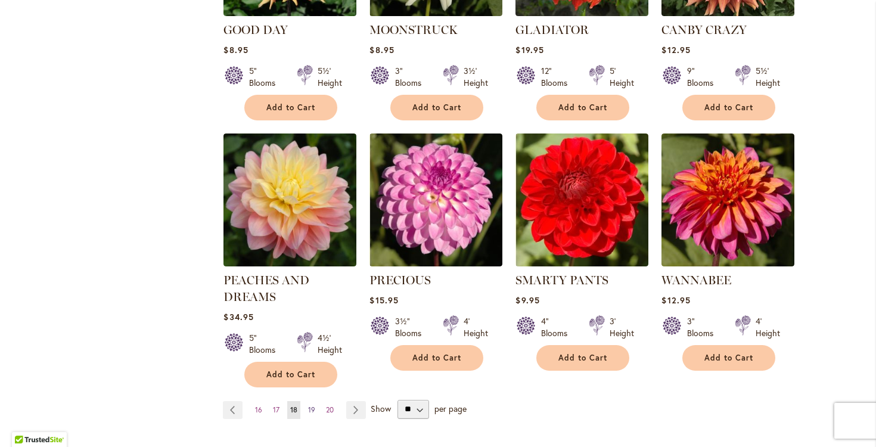
click at [312, 414] on span "19" at bounding box center [311, 409] width 7 height 9
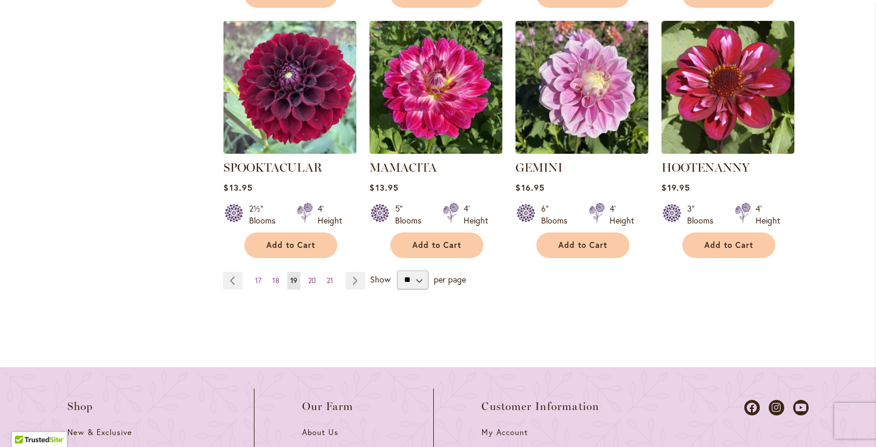
scroll to position [1160, 0]
click at [312, 275] on span "20" at bounding box center [312, 279] width 8 height 9
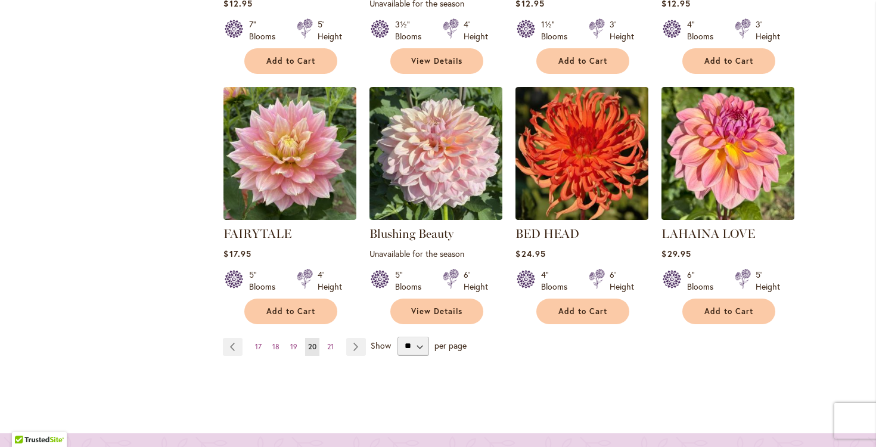
scroll to position [1098, 0]
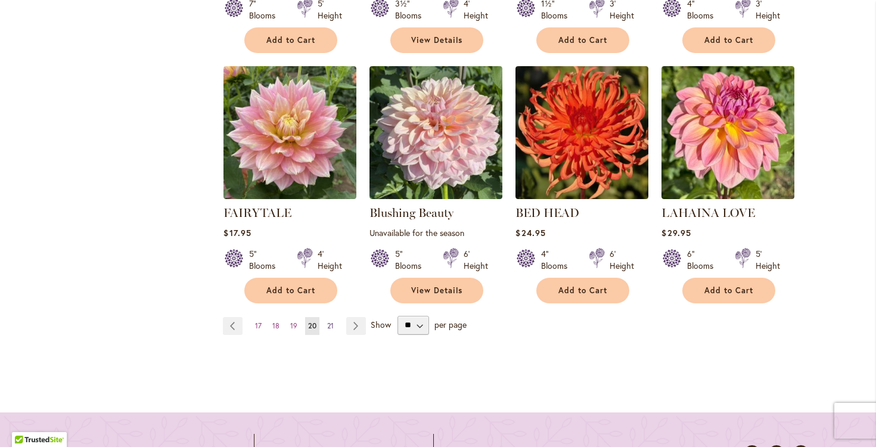
click at [328, 330] on span "21" at bounding box center [330, 325] width 7 height 9
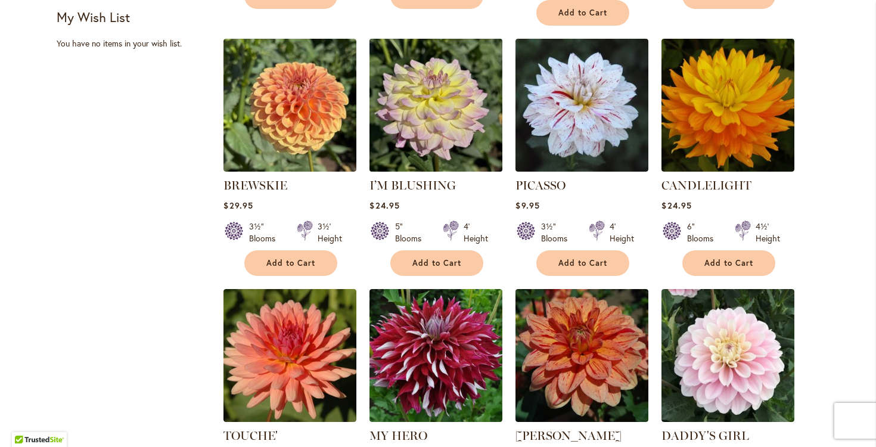
scroll to position [642, 0]
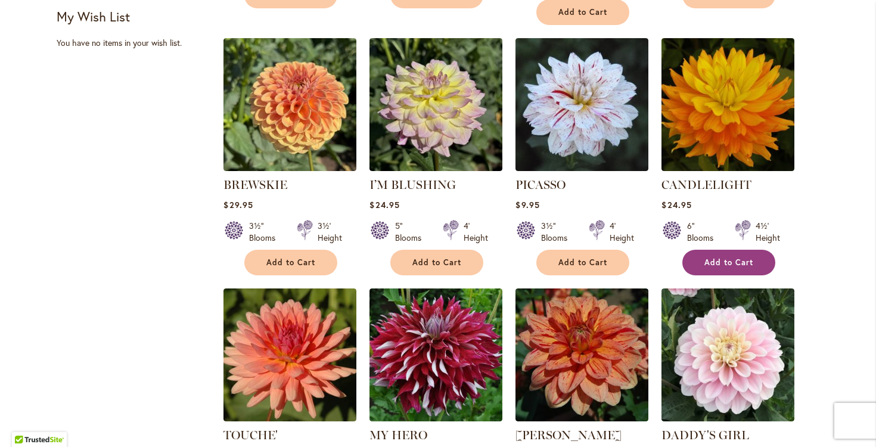
click at [731, 257] on span "Add to Cart" at bounding box center [728, 262] width 49 height 10
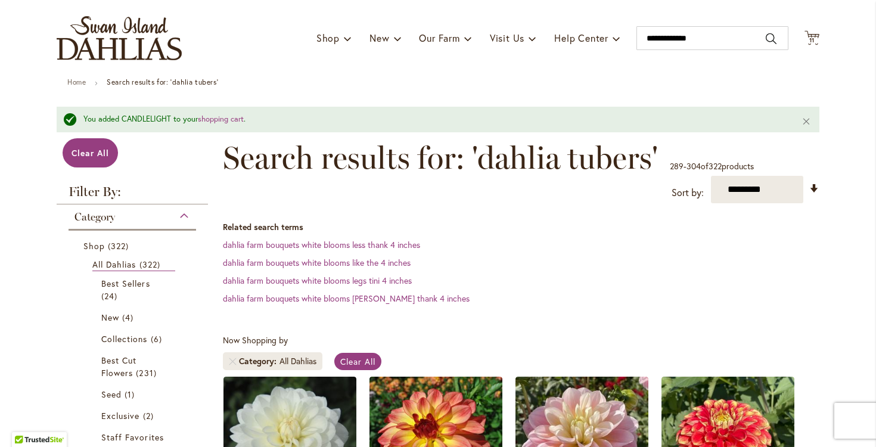
scroll to position [70, 0]
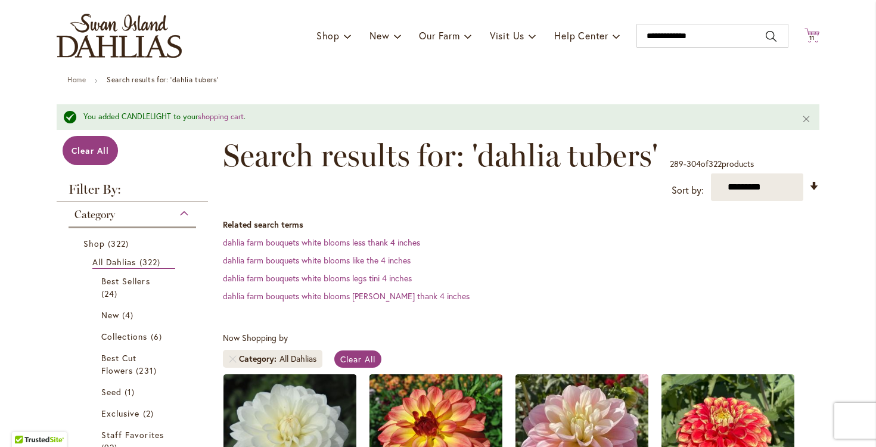
click at [813, 35] on span "11" at bounding box center [812, 38] width 6 height 8
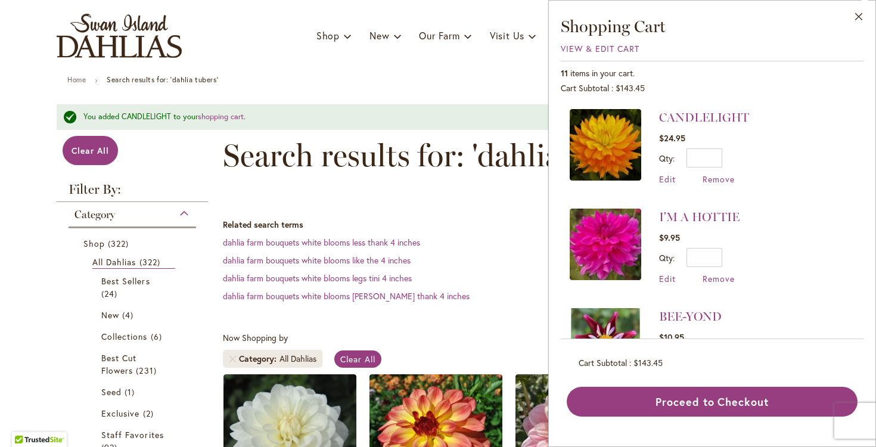
scroll to position [0, 0]
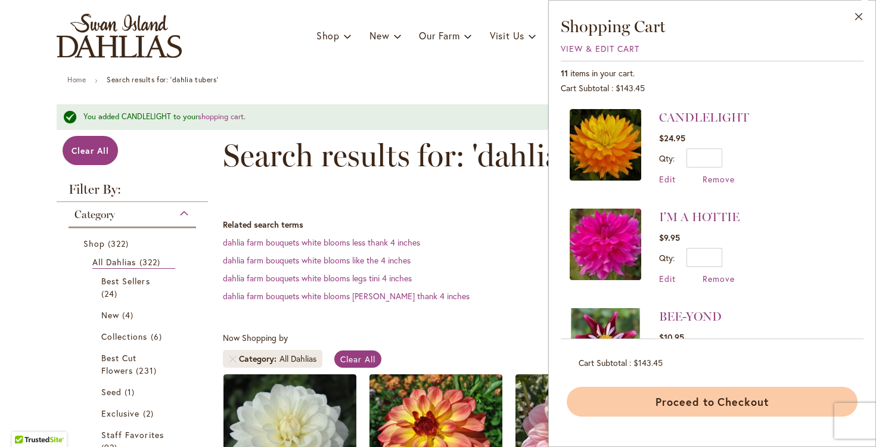
click at [697, 409] on button "Proceed to Checkout" at bounding box center [711, 402] width 291 height 30
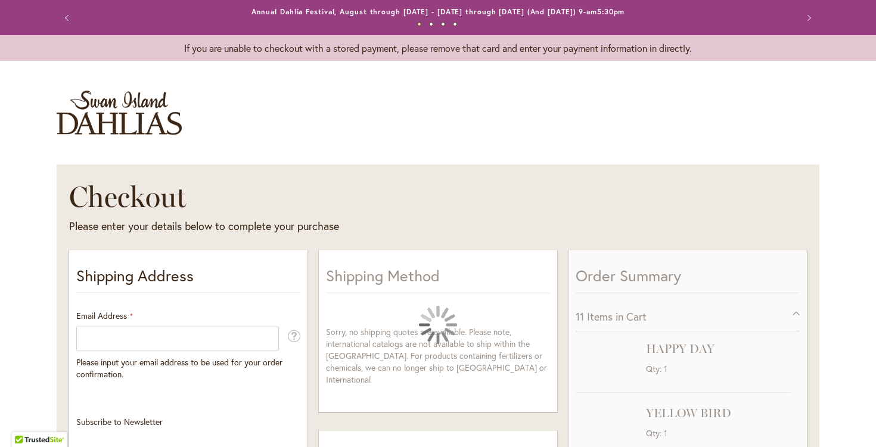
select select "**"
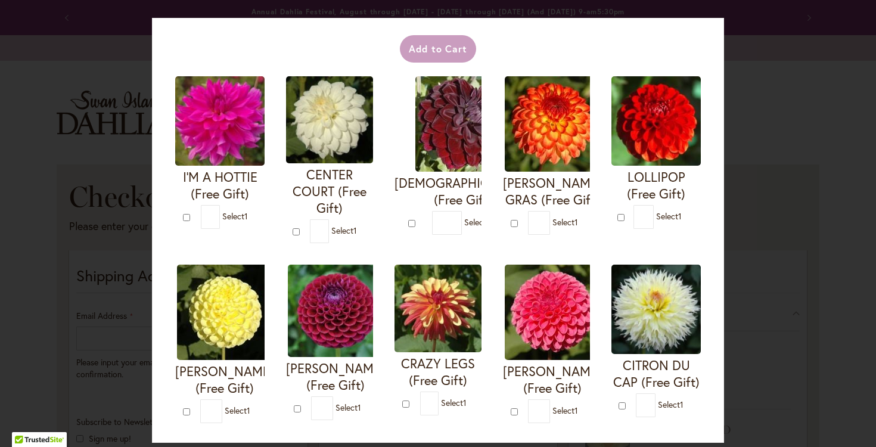
scroll to position [46, 0]
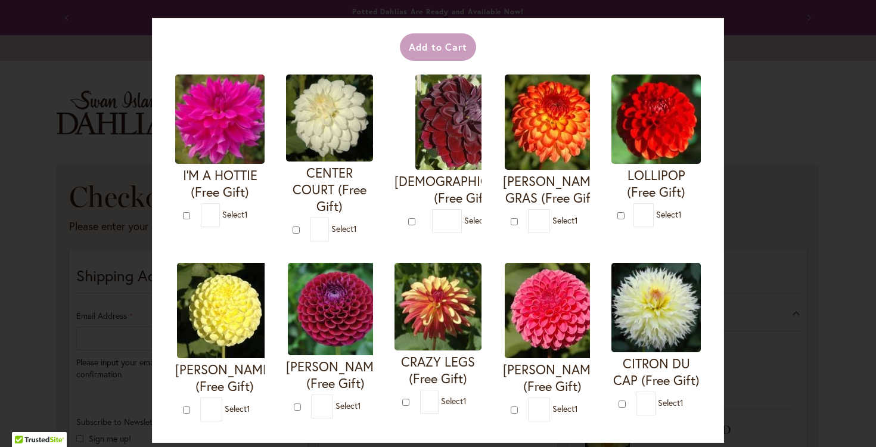
click at [241, 403] on span "Select 1" at bounding box center [238, 408] width 26 height 11
type input "*"
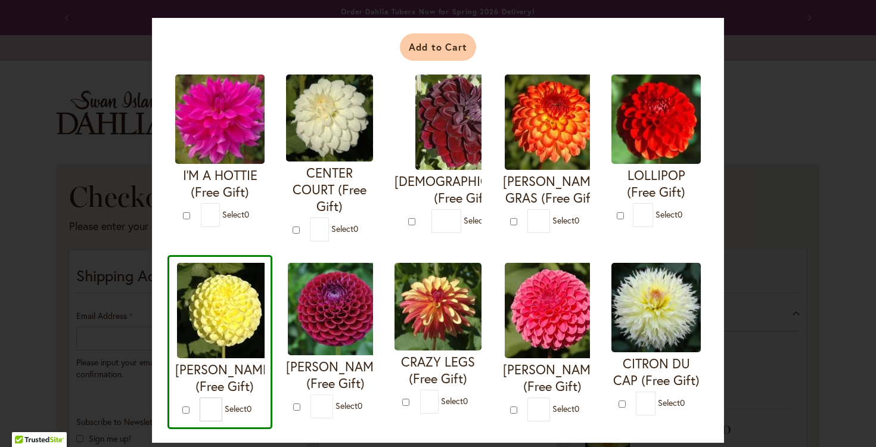
click at [438, 45] on button "Add to Cart" at bounding box center [438, 46] width 77 height 27
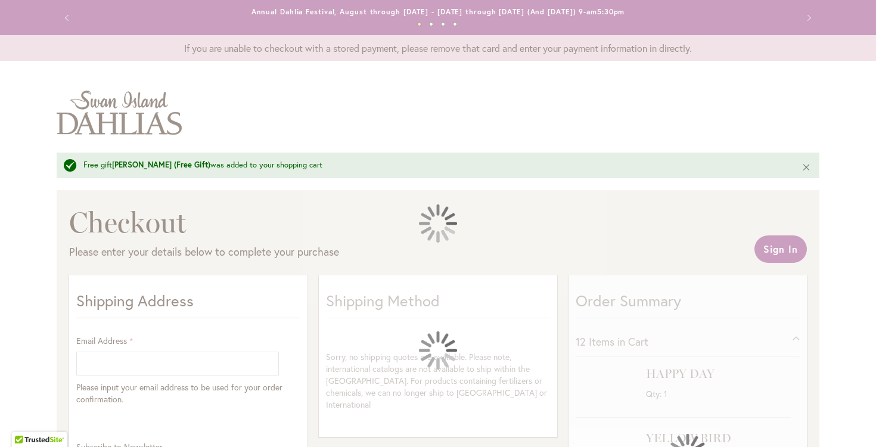
select select "**"
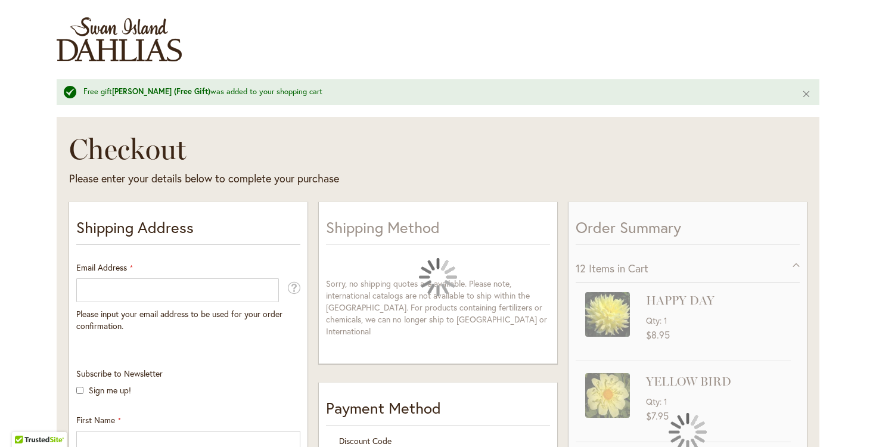
scroll to position [135, 0]
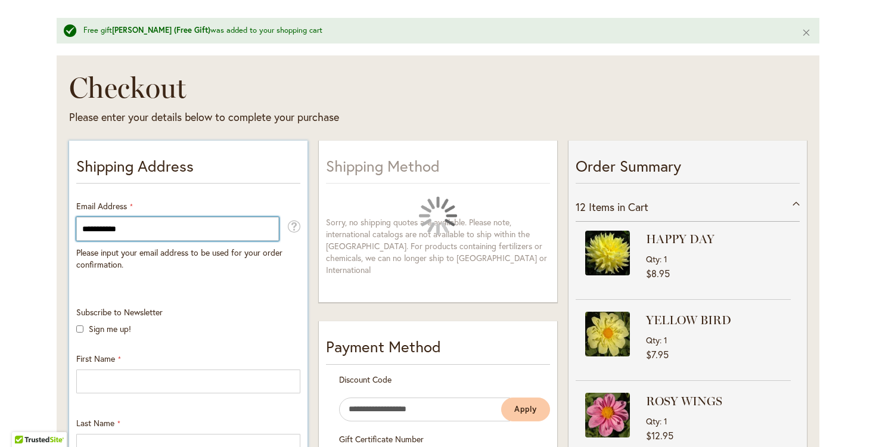
type input "**********"
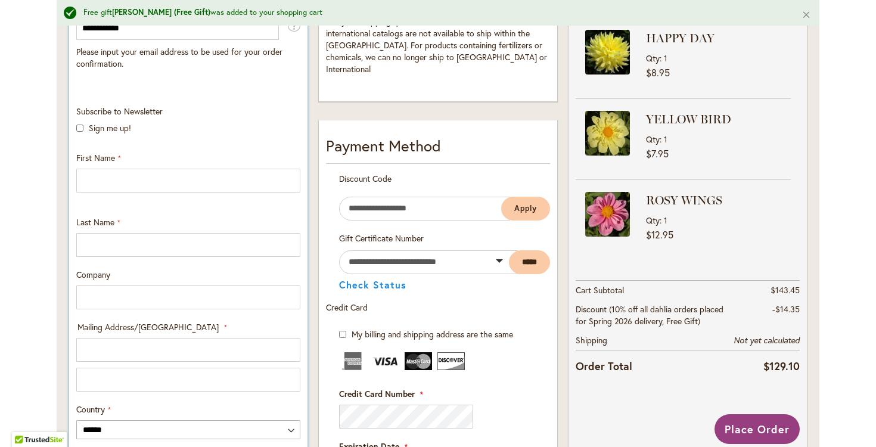
scroll to position [343, 0]
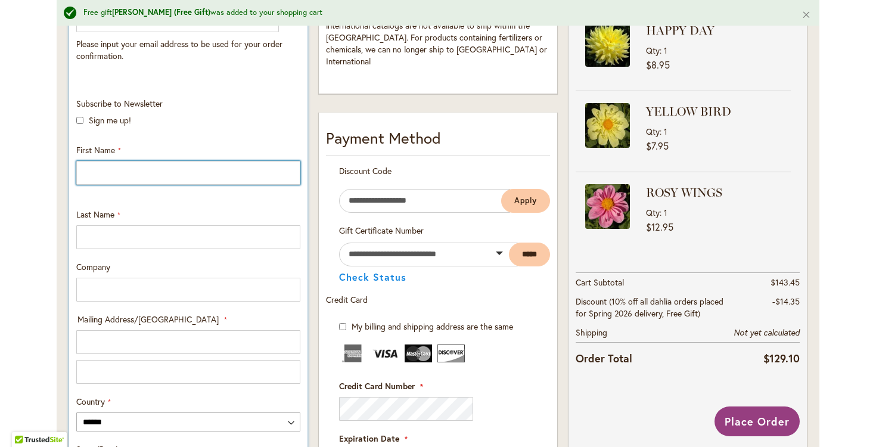
click at [282, 173] on input "First Name" at bounding box center [188, 173] width 224 height 24
type input "***"
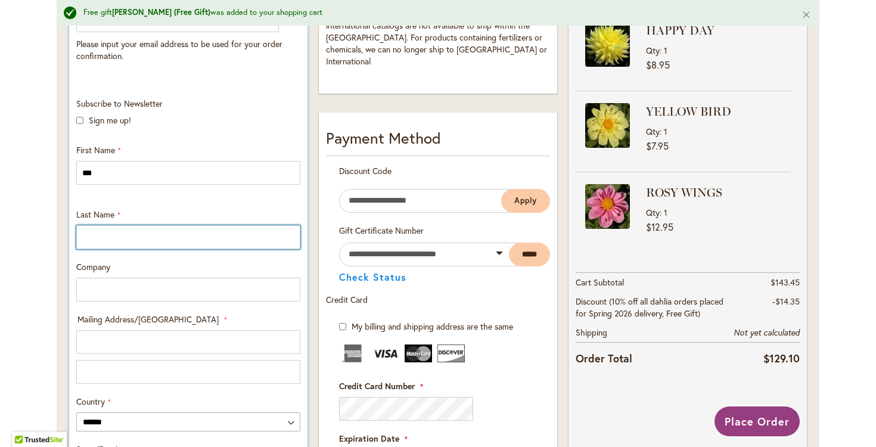
type input "*****"
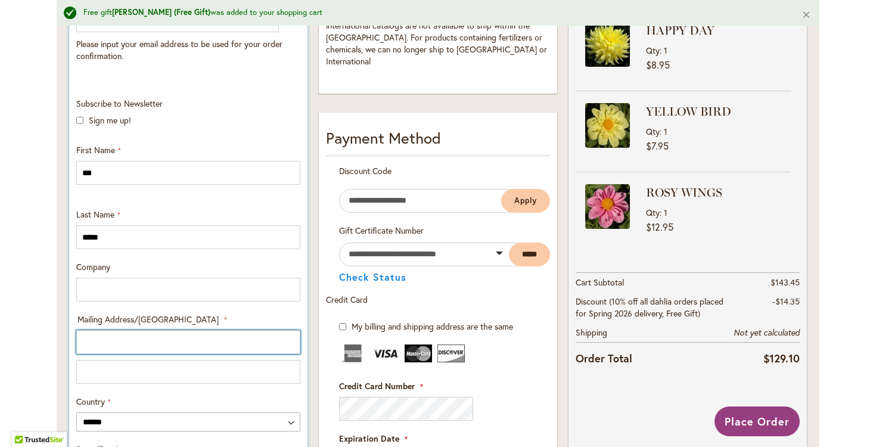
type input "**********"
select select "**"
type input "********"
type input "*****"
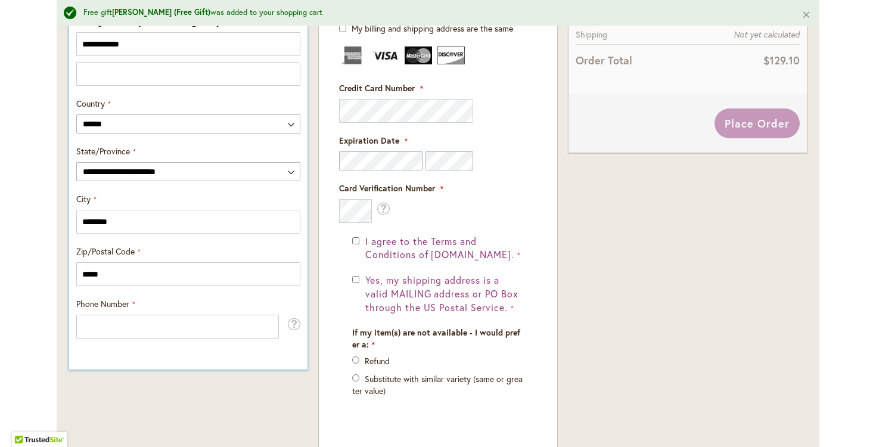
scroll to position [646, 0]
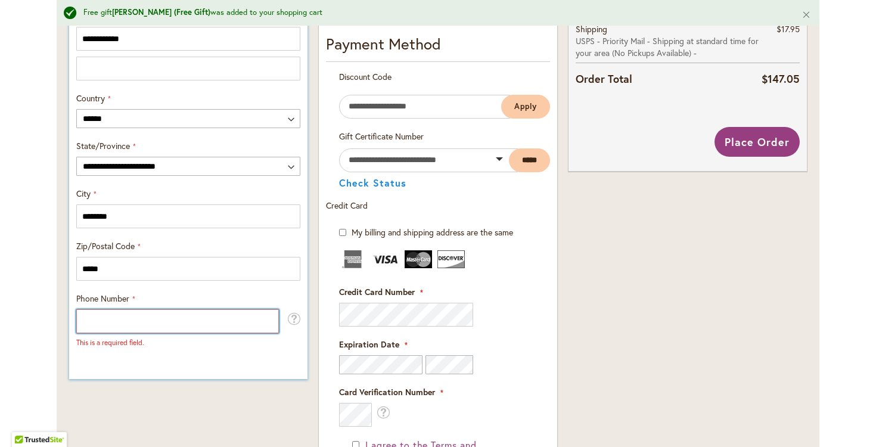
click at [262, 321] on input "Phone Number" at bounding box center [177, 321] width 203 height 24
type input "**********"
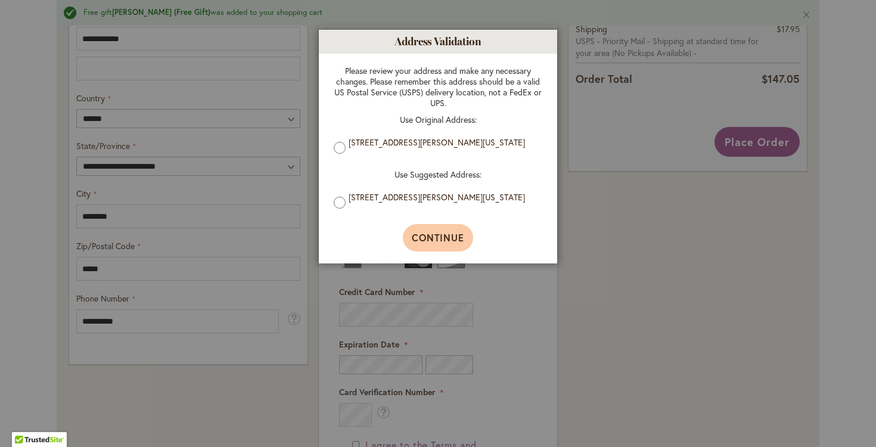
click at [440, 237] on button "Continue" at bounding box center [438, 237] width 71 height 27
type input "**********"
type input "********"
type input "**********"
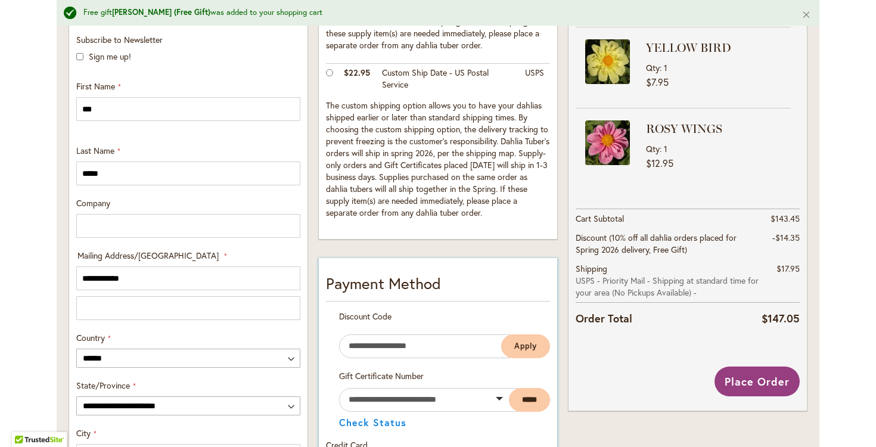
scroll to position [393, 0]
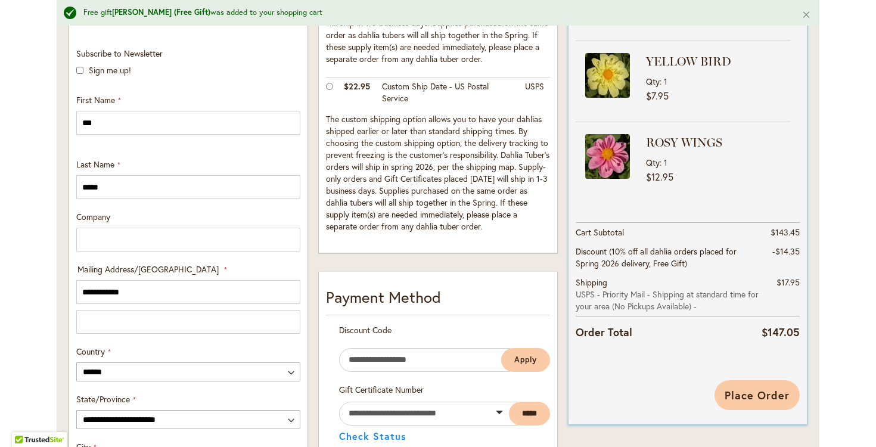
click at [756, 397] on span "Place Order" at bounding box center [756, 395] width 65 height 14
